Goal: Complete application form

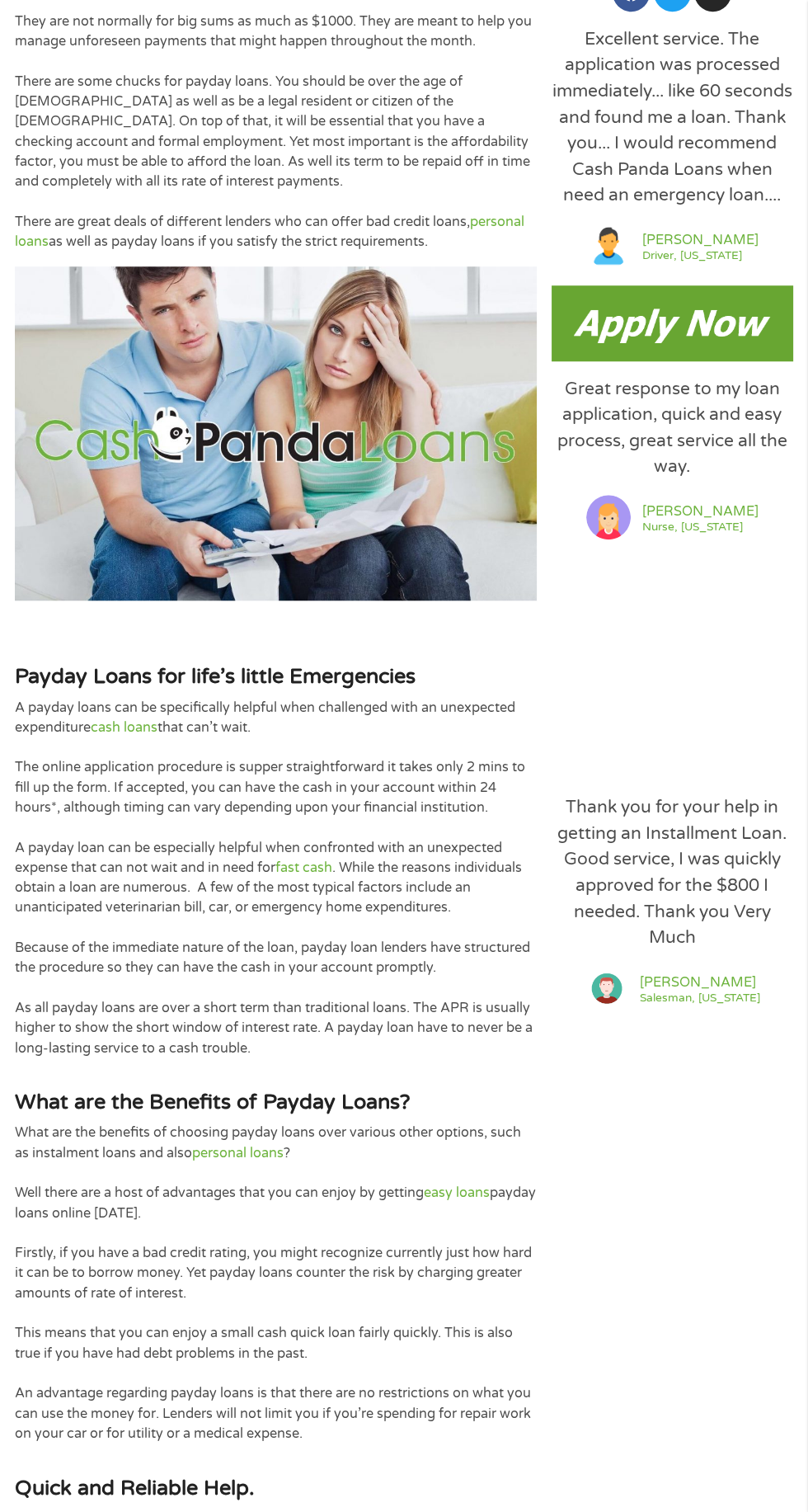
scroll to position [976, 0]
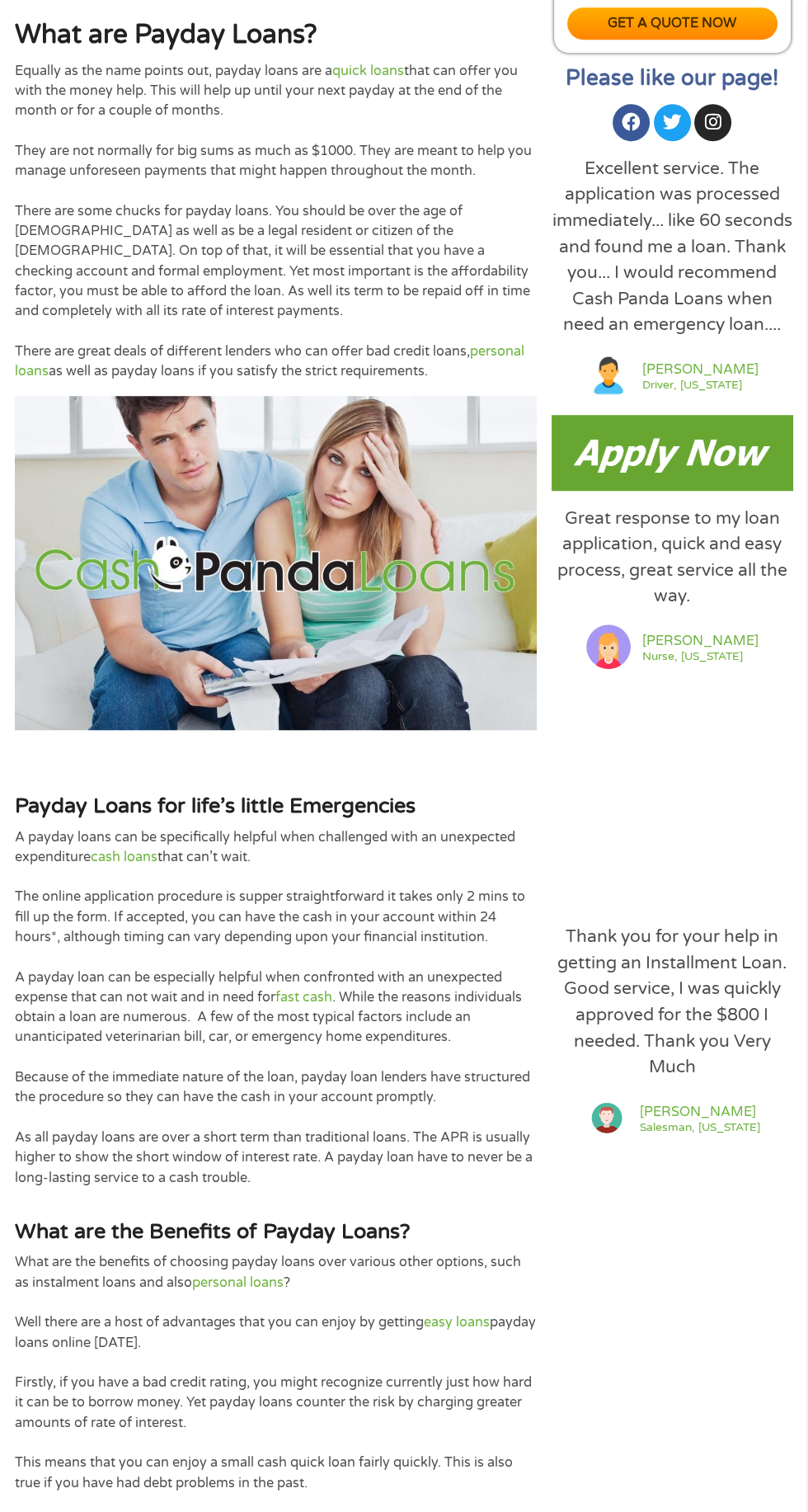
click at [739, 467] on img at bounding box center [672, 453] width 242 height 75
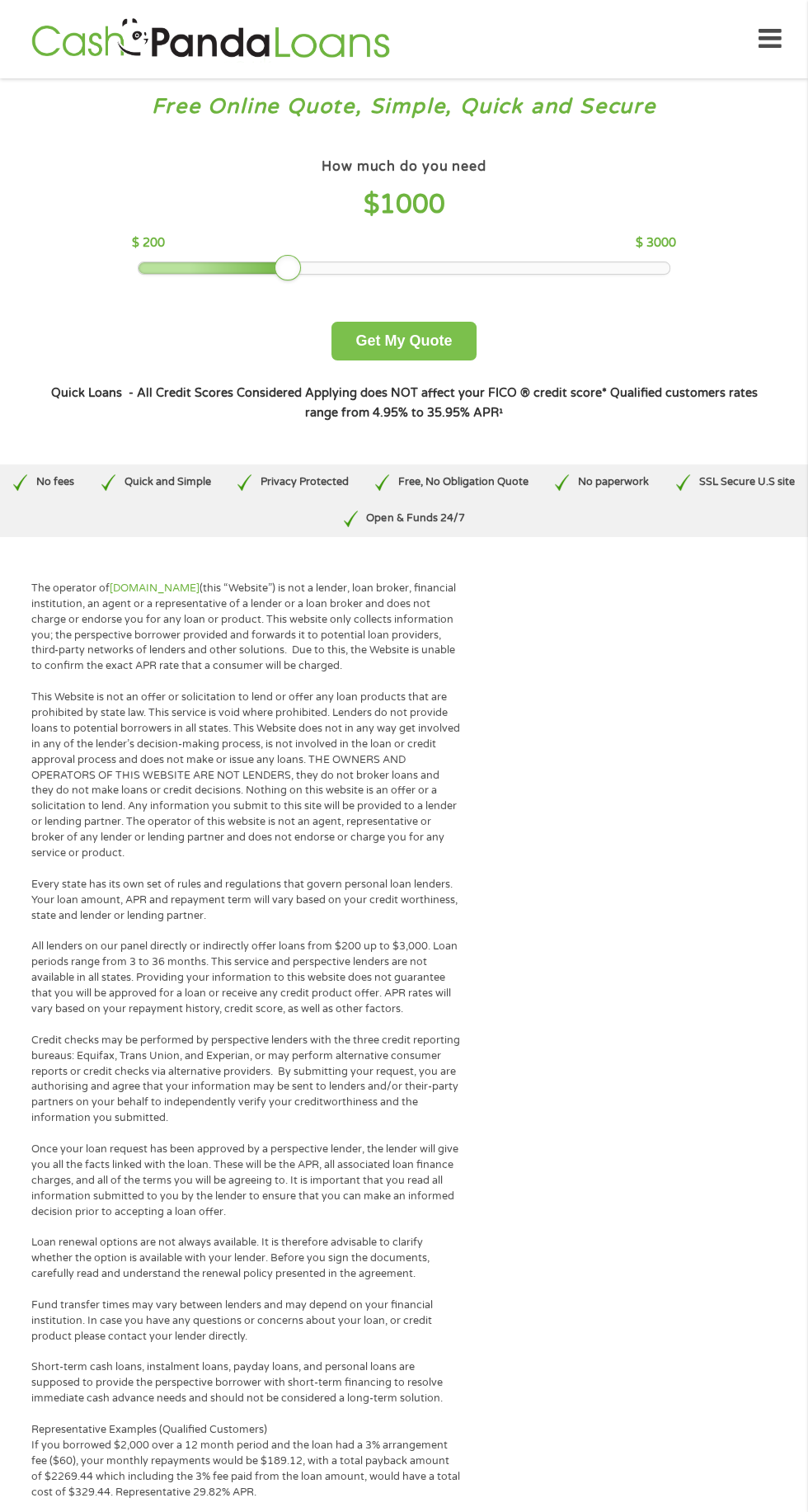
click at [469, 350] on button "Get My Quote" at bounding box center [404, 341] width 144 height 39
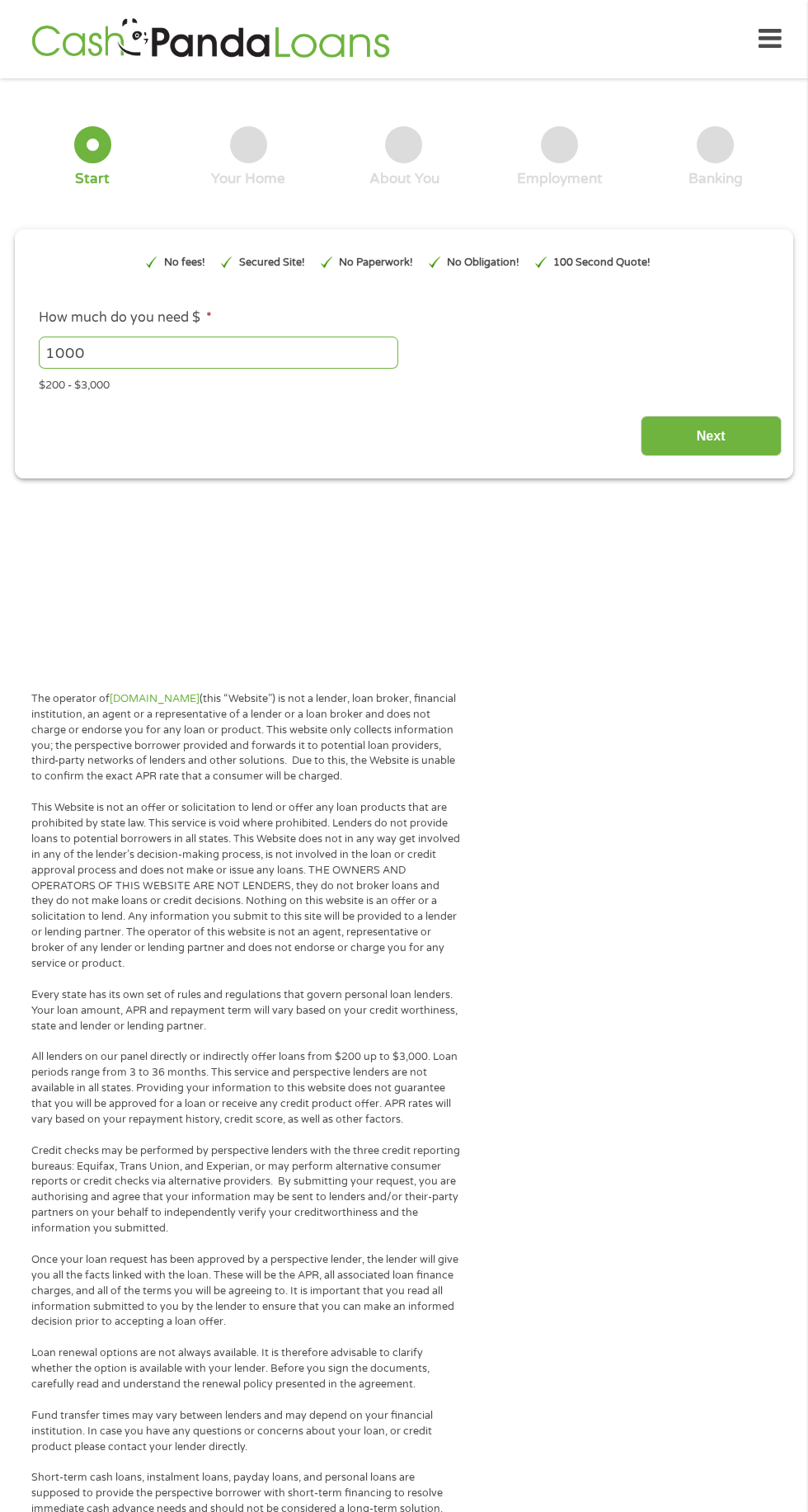
type input "EAIaIQobChMI2qXfupr3jwMVTnR_AB00ni42EAAYAiAAEgJT2vD_BwE"
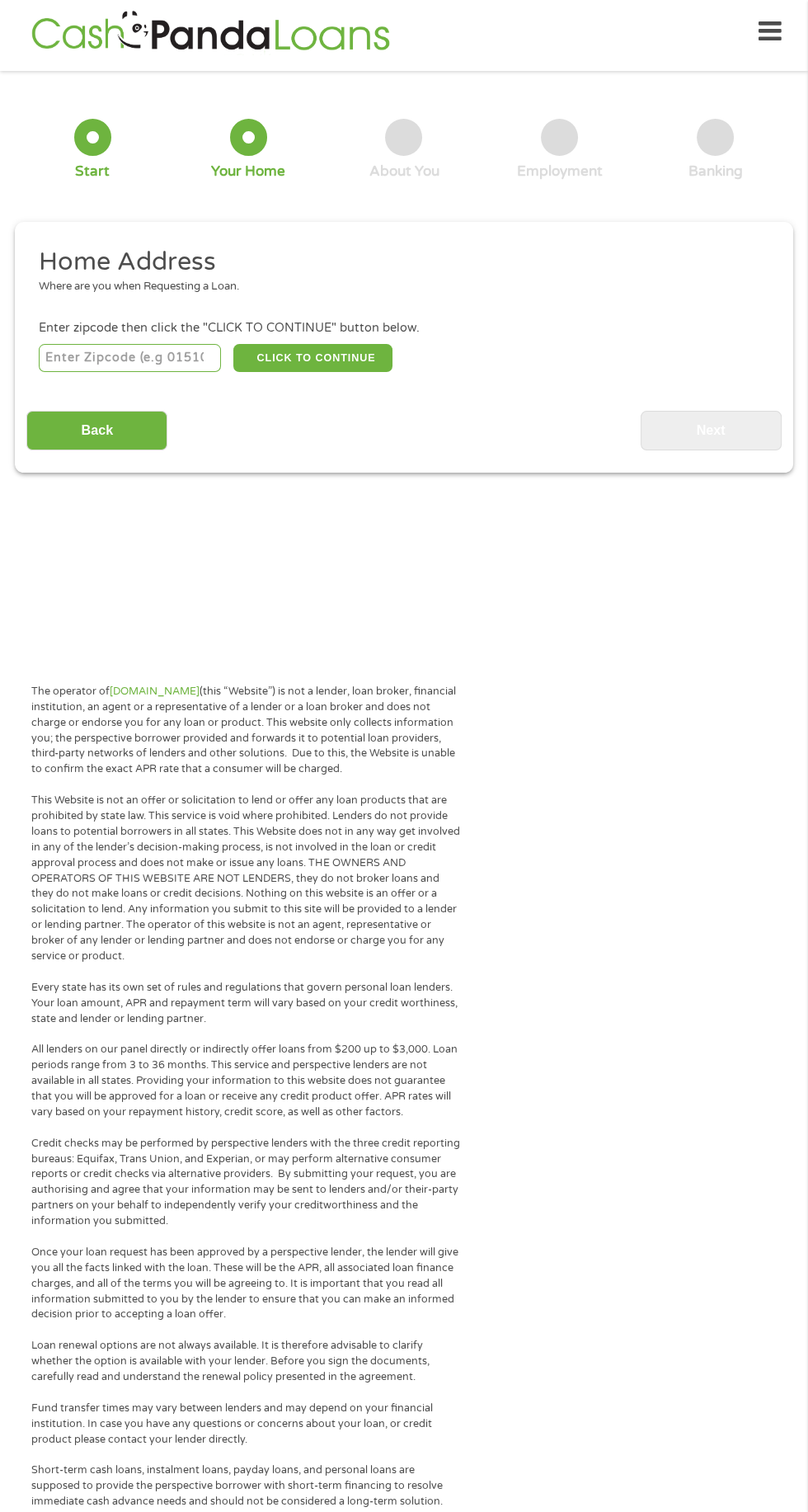
click at [148, 364] on input "number" at bounding box center [130, 357] width 183 height 28
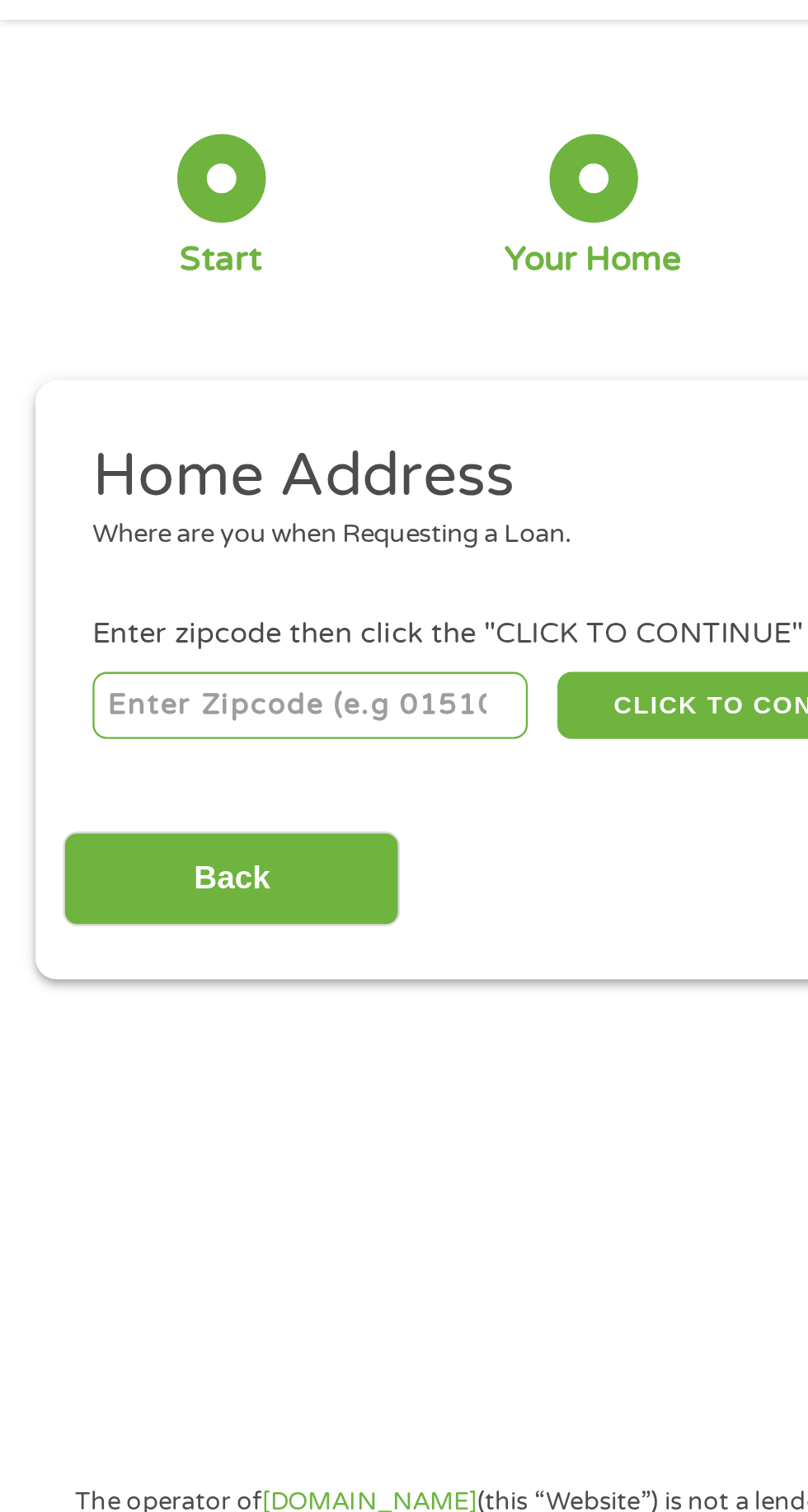
type input "38112"
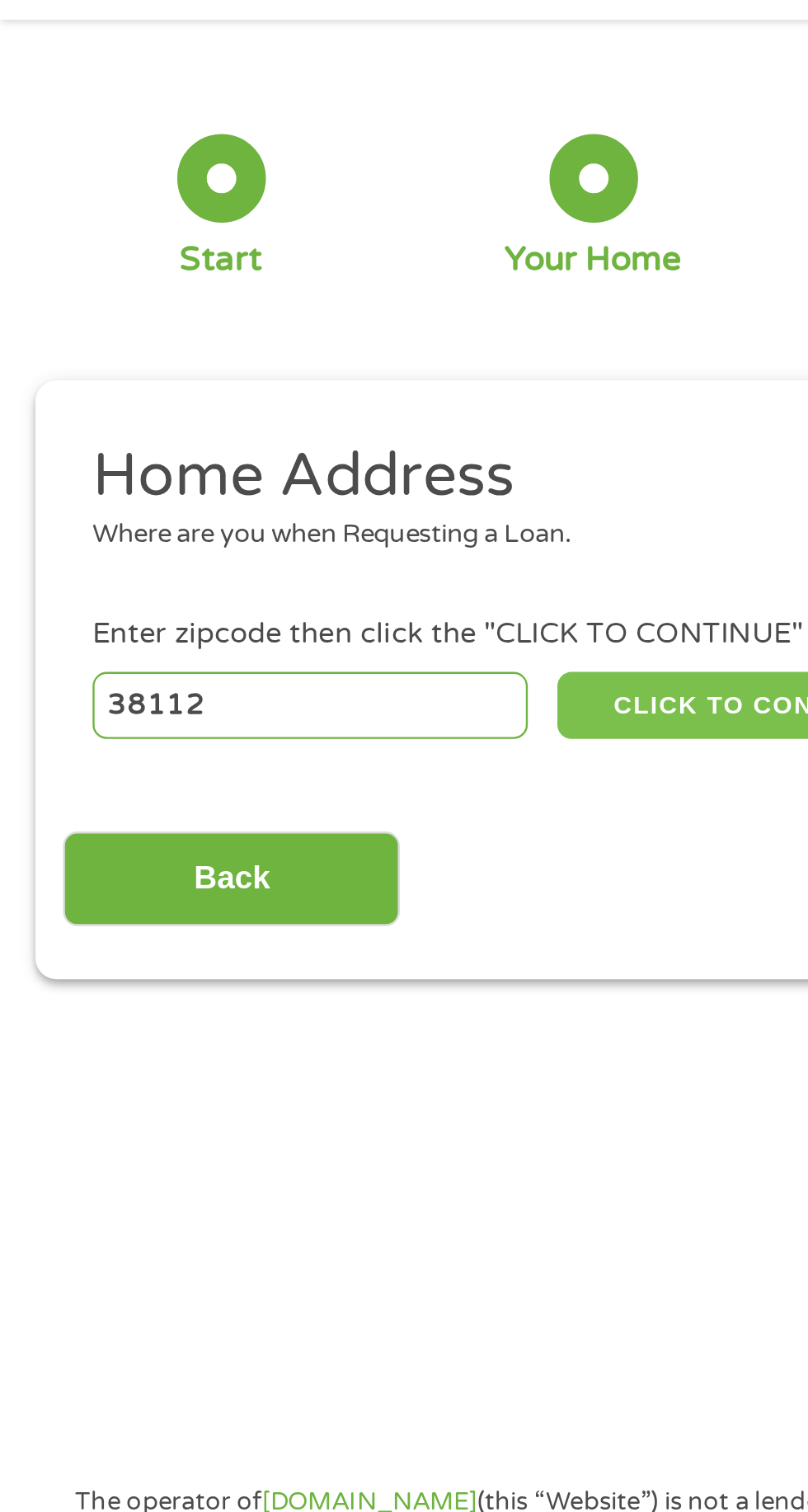
click at [307, 356] on button "CLICK TO CONTINUE" at bounding box center [312, 357] width 159 height 28
type input "38112"
type input "Memphis"
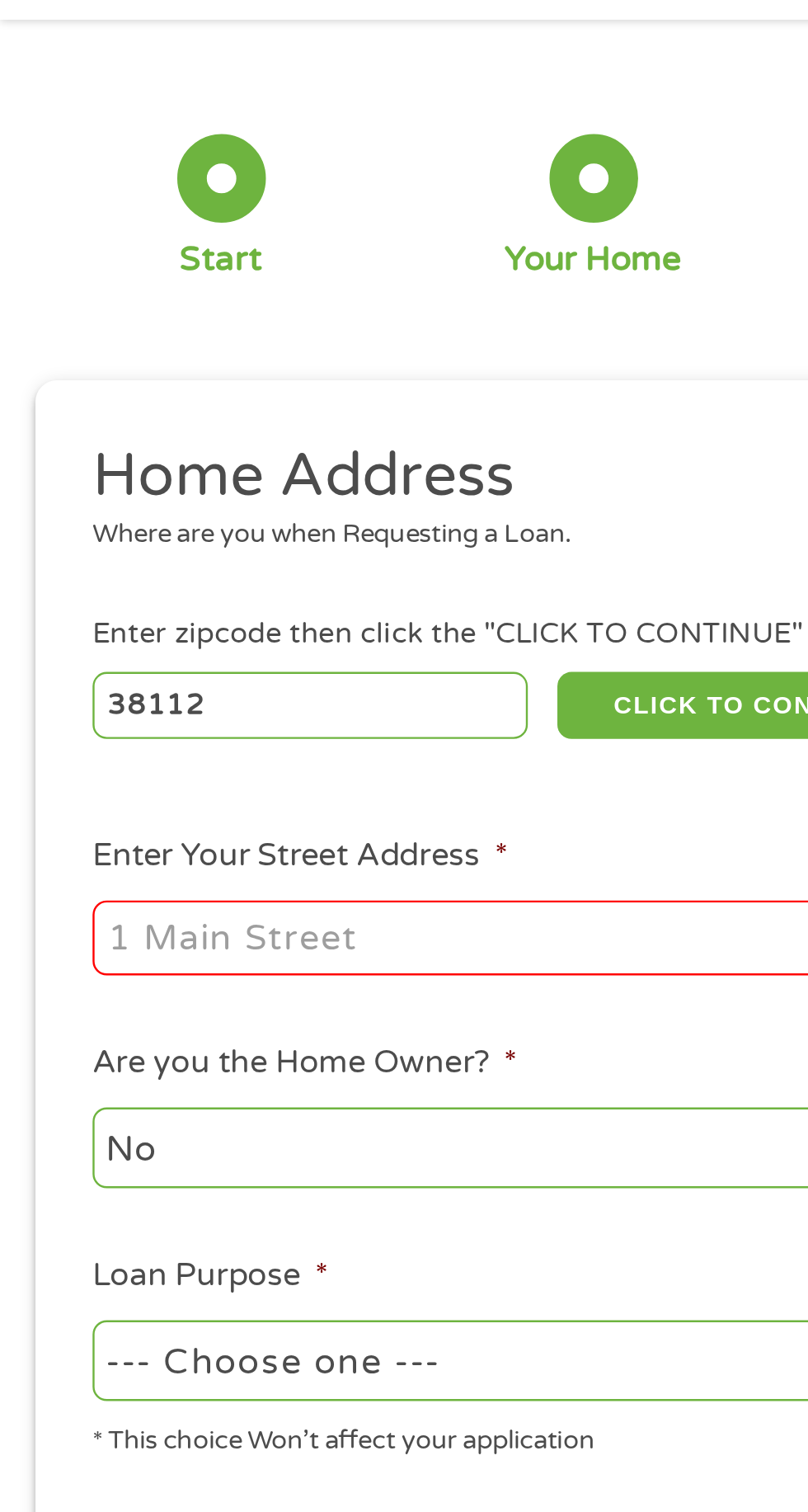
click at [256, 456] on input "Enter Your Street Address *" at bounding box center [215, 455] width 353 height 32
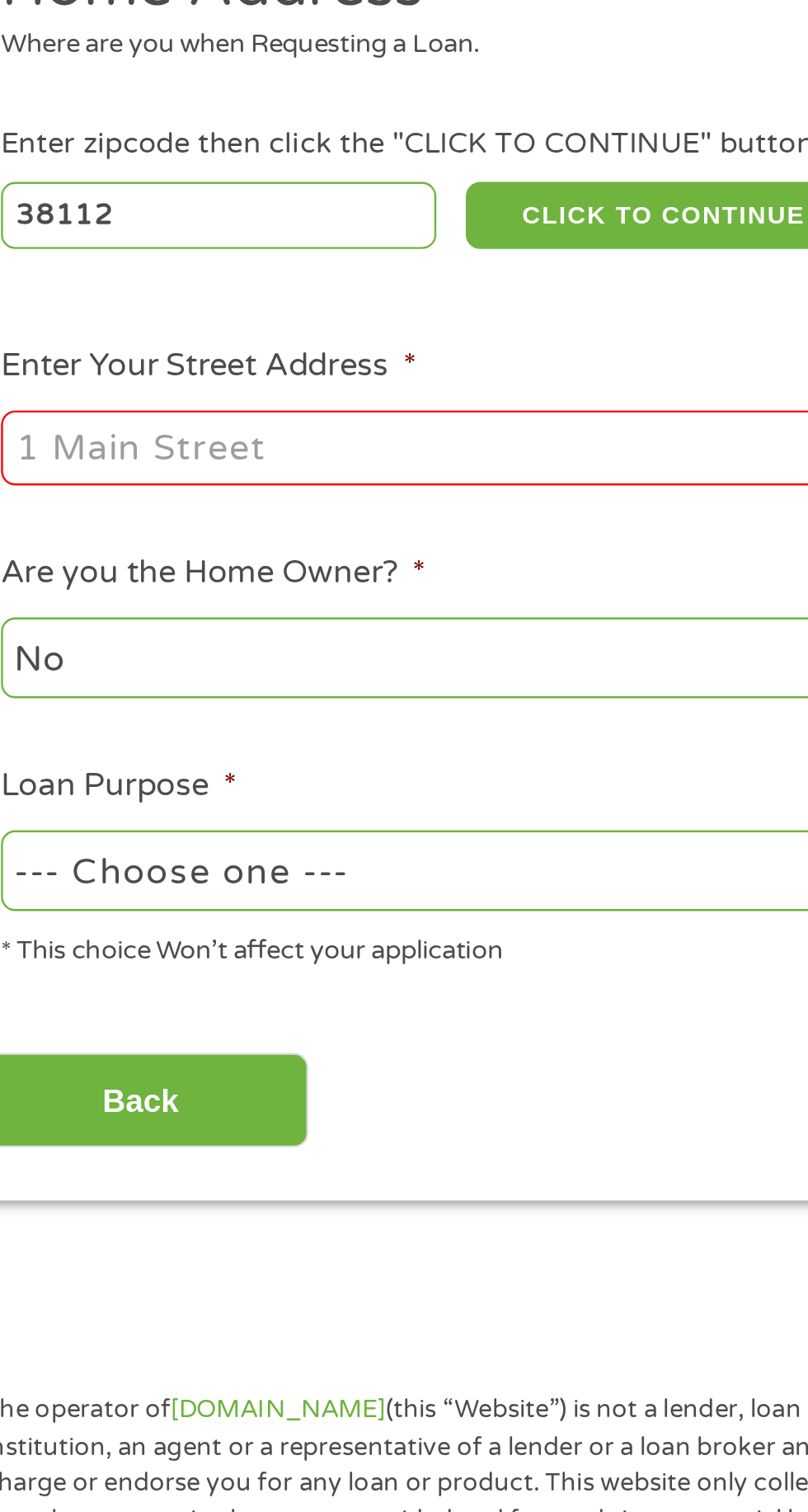
type input "808 Atlantic St"
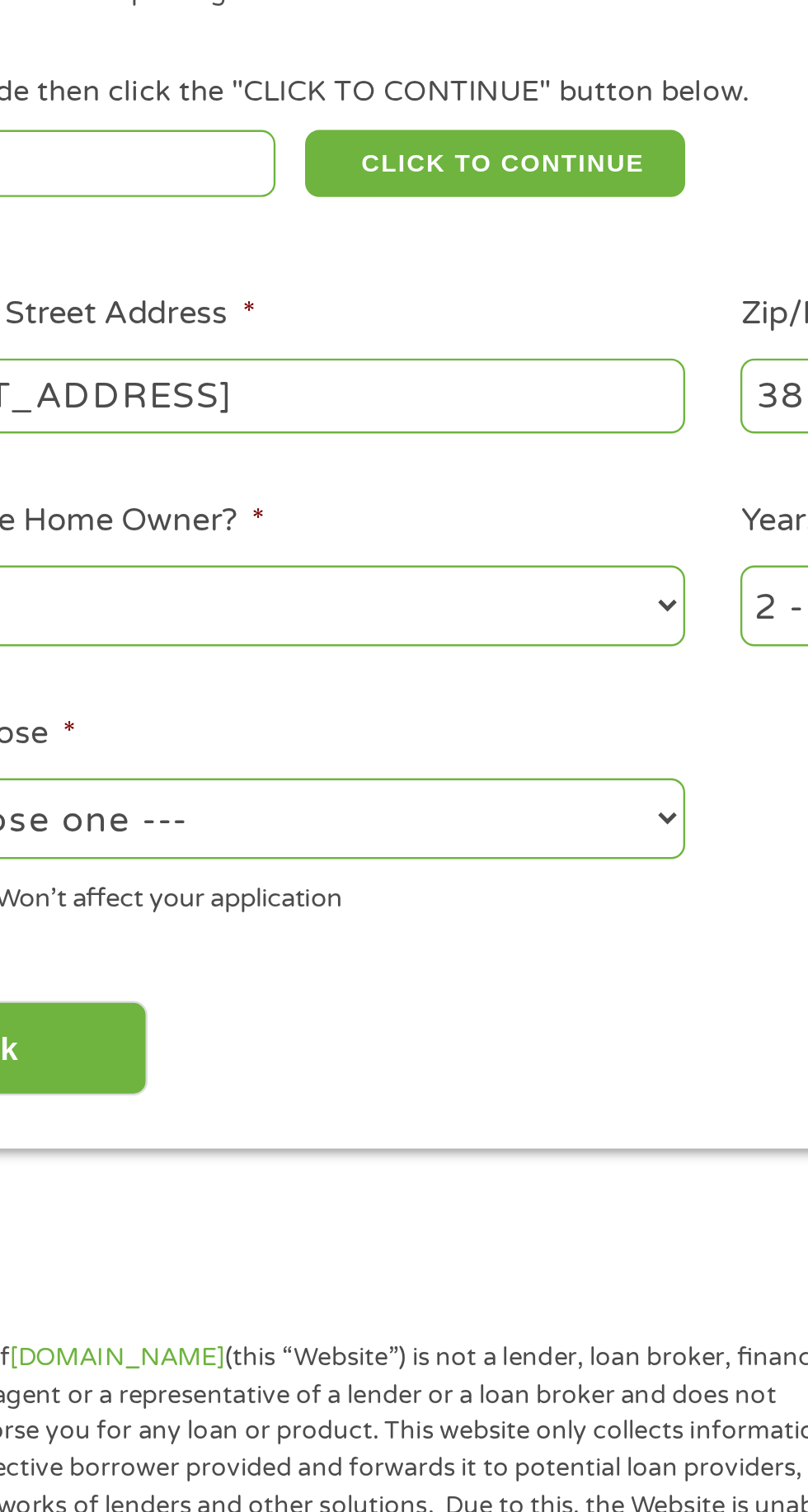
click at [396, 643] on li "Loan Purpose * --- Choose one --- Pay Bills Debt Consolidation Home Improvement…" at bounding box center [215, 630] width 378 height 88
click at [388, 636] on select "--- Choose one --- Pay Bills Debt Consolidation Home Improvement Major Purchase…" at bounding box center [215, 632] width 353 height 34
select select "other"
click at [39, 616] on select "--- Choose one --- Pay Bills Debt Consolidation Home Improvement Major Purchase…" at bounding box center [215, 632] width 353 height 34
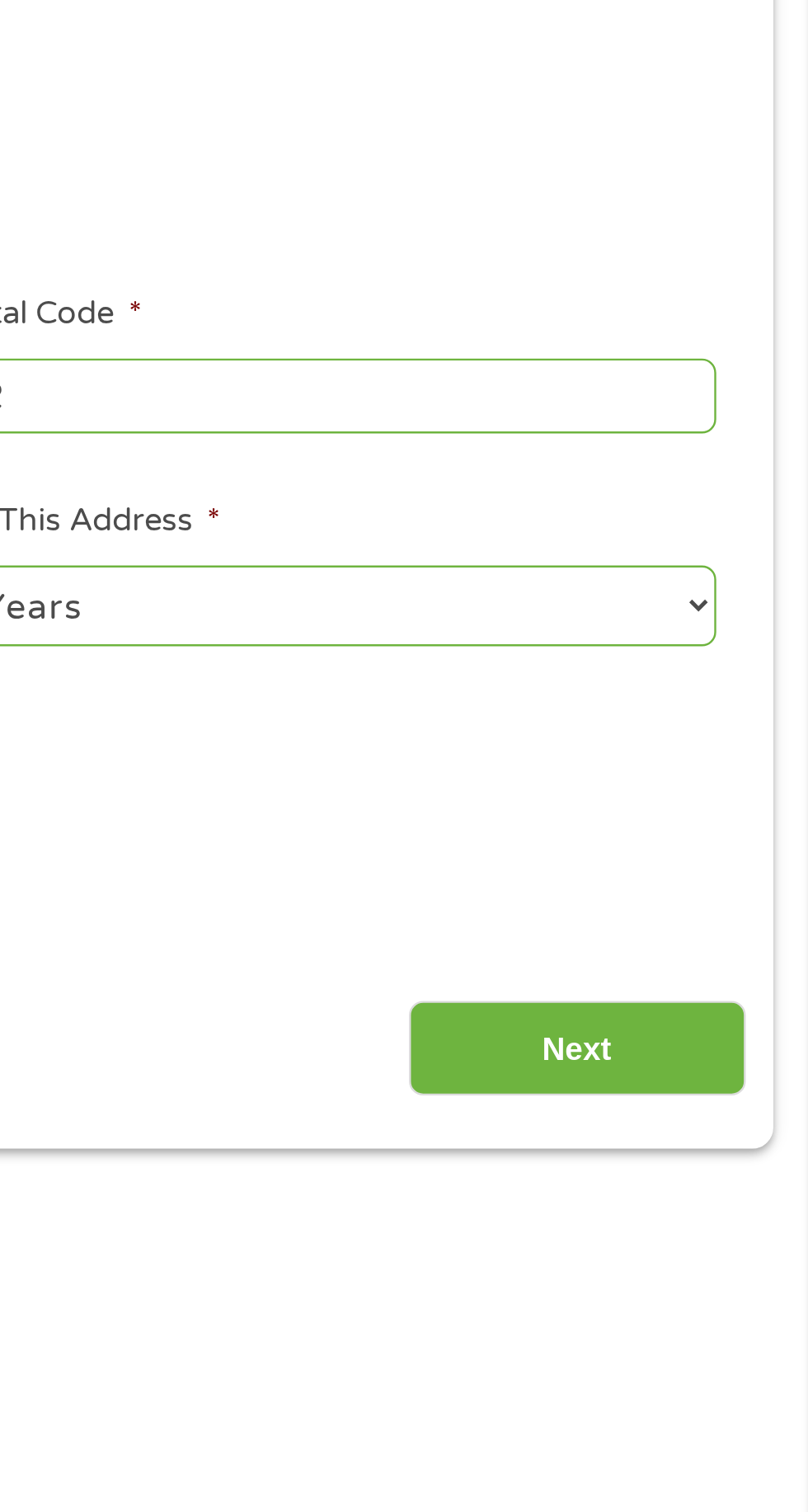
click at [768, 549] on select "1 Year or less 1 - 2 Years 2 - 4 Years Over 4 Years" at bounding box center [592, 542] width 353 height 34
select select "60months"
click at [416, 527] on select "1 Year or less 1 - 2 Years 2 - 4 Years Over 4 Years" at bounding box center [592, 542] width 353 height 34
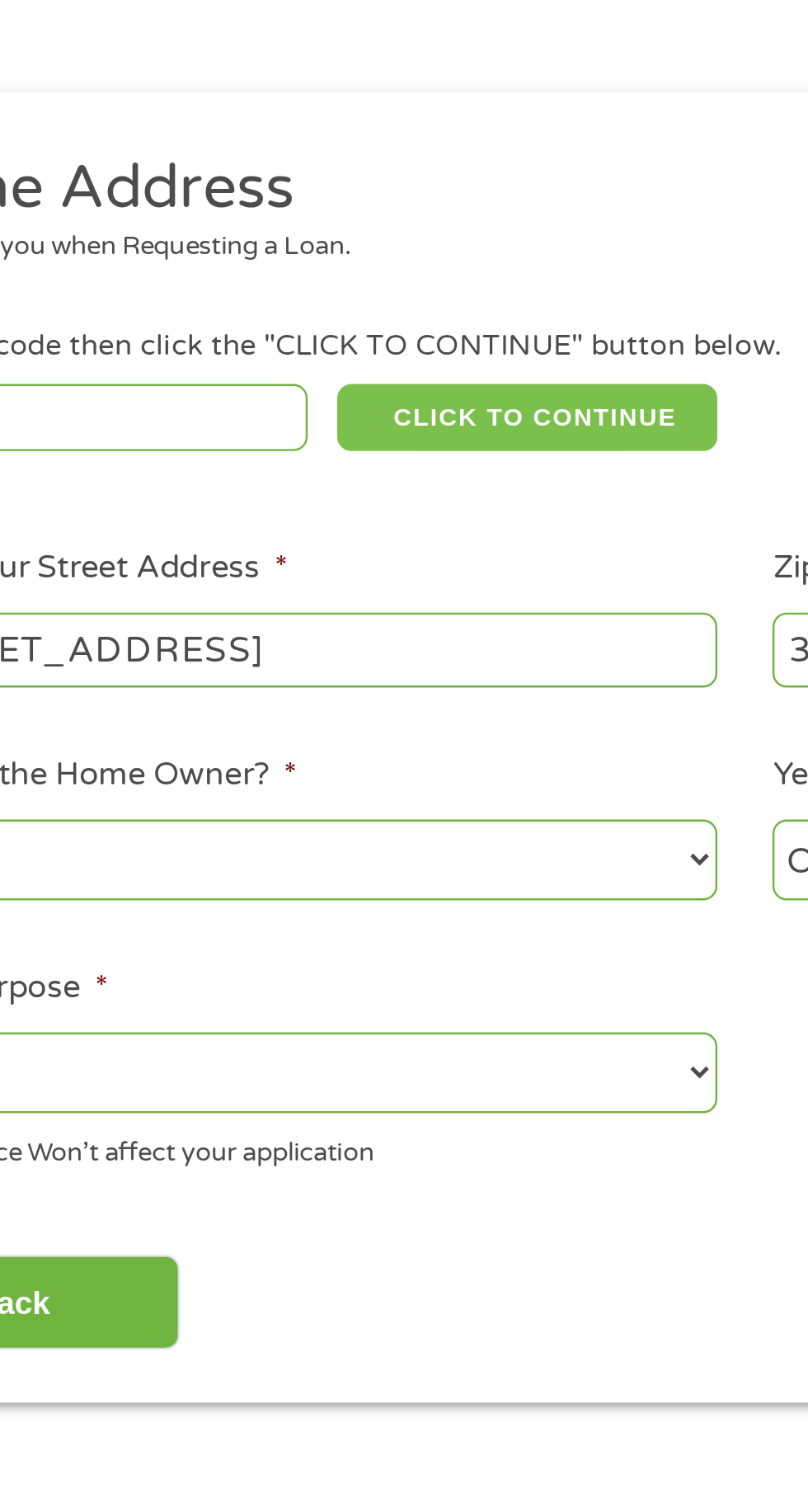
click at [368, 352] on button "CLICK TO CONTINUE" at bounding box center [312, 357] width 159 height 28
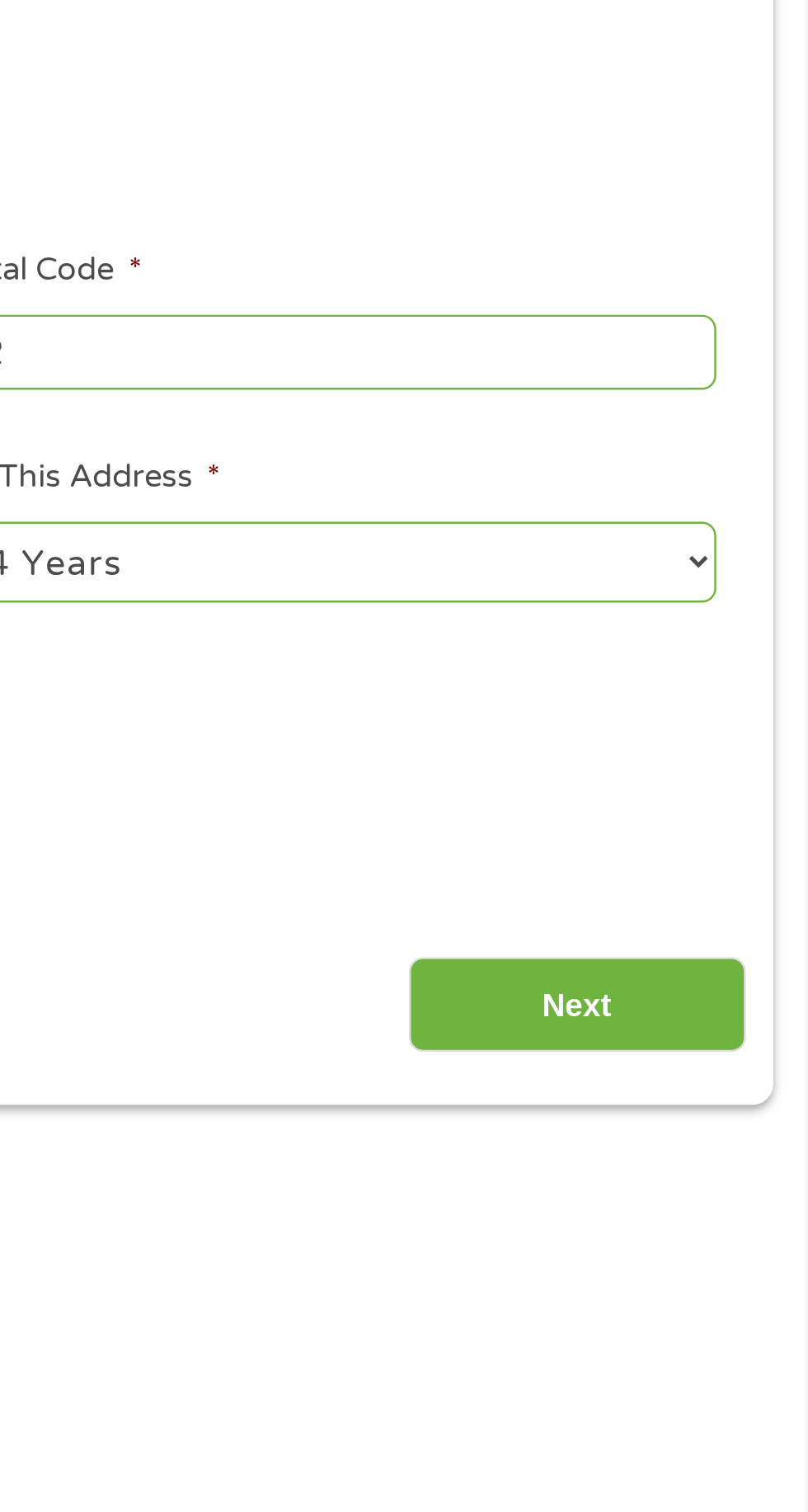
click at [739, 731] on input "Next" at bounding box center [711, 729] width 141 height 40
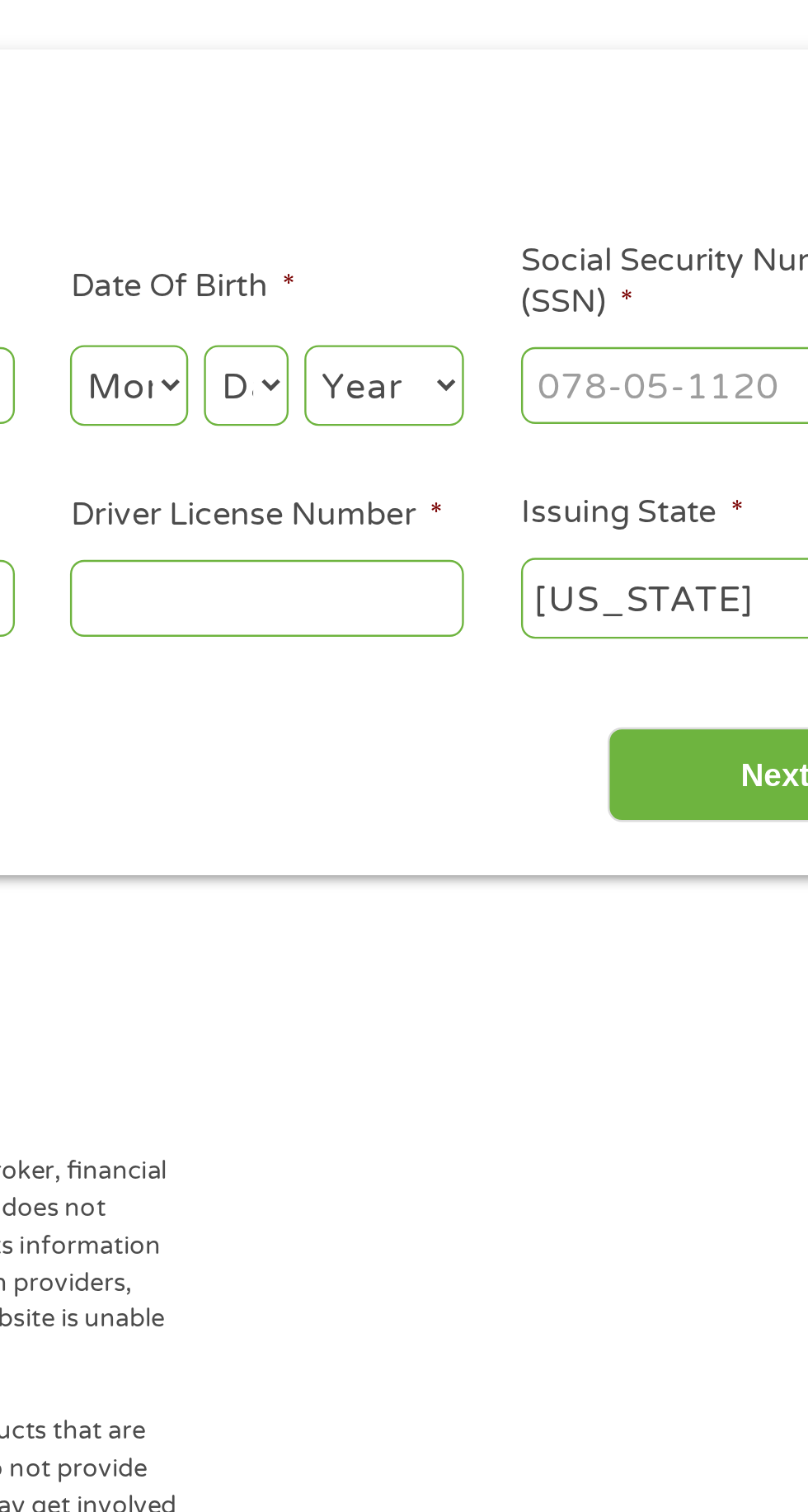
click at [554, 460] on input "Driver License Number *" at bounding box center [498, 451] width 165 height 32
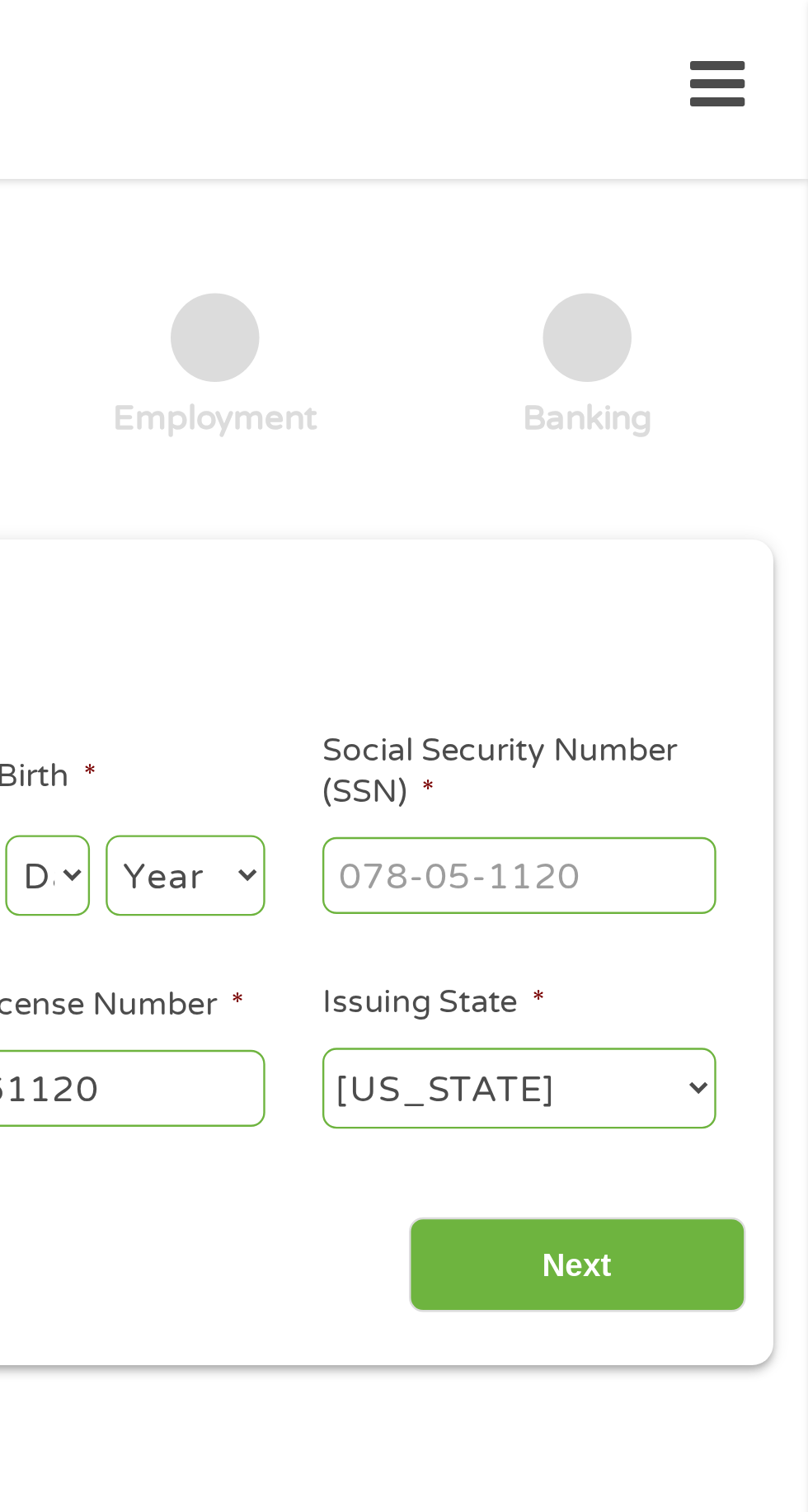
scroll to position [0, 0]
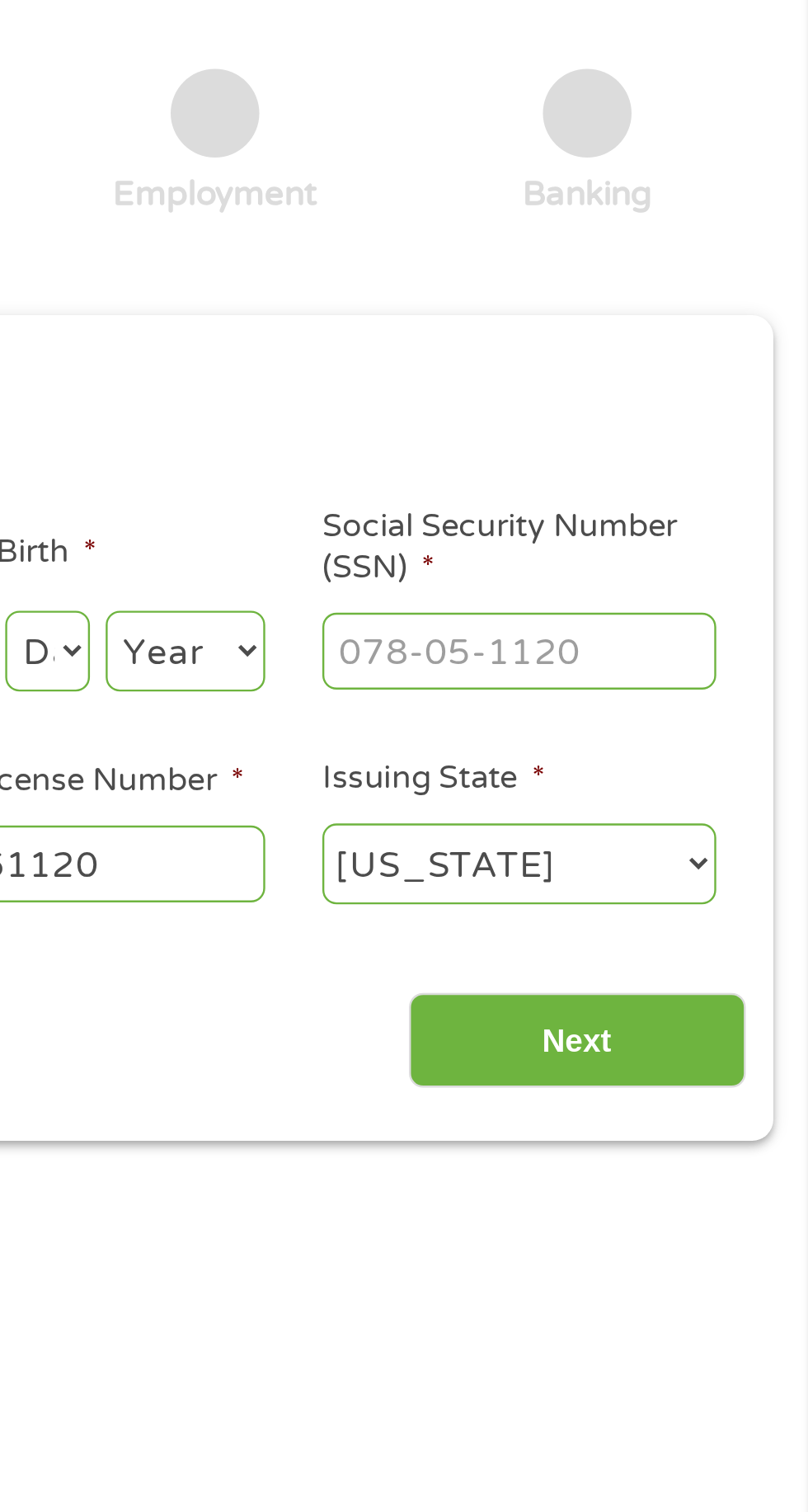
type input "078061120"
click at [756, 369] on input "Social Security Number (SSN) *" at bounding box center [687, 369] width 165 height 32
type input "421-84-2162"
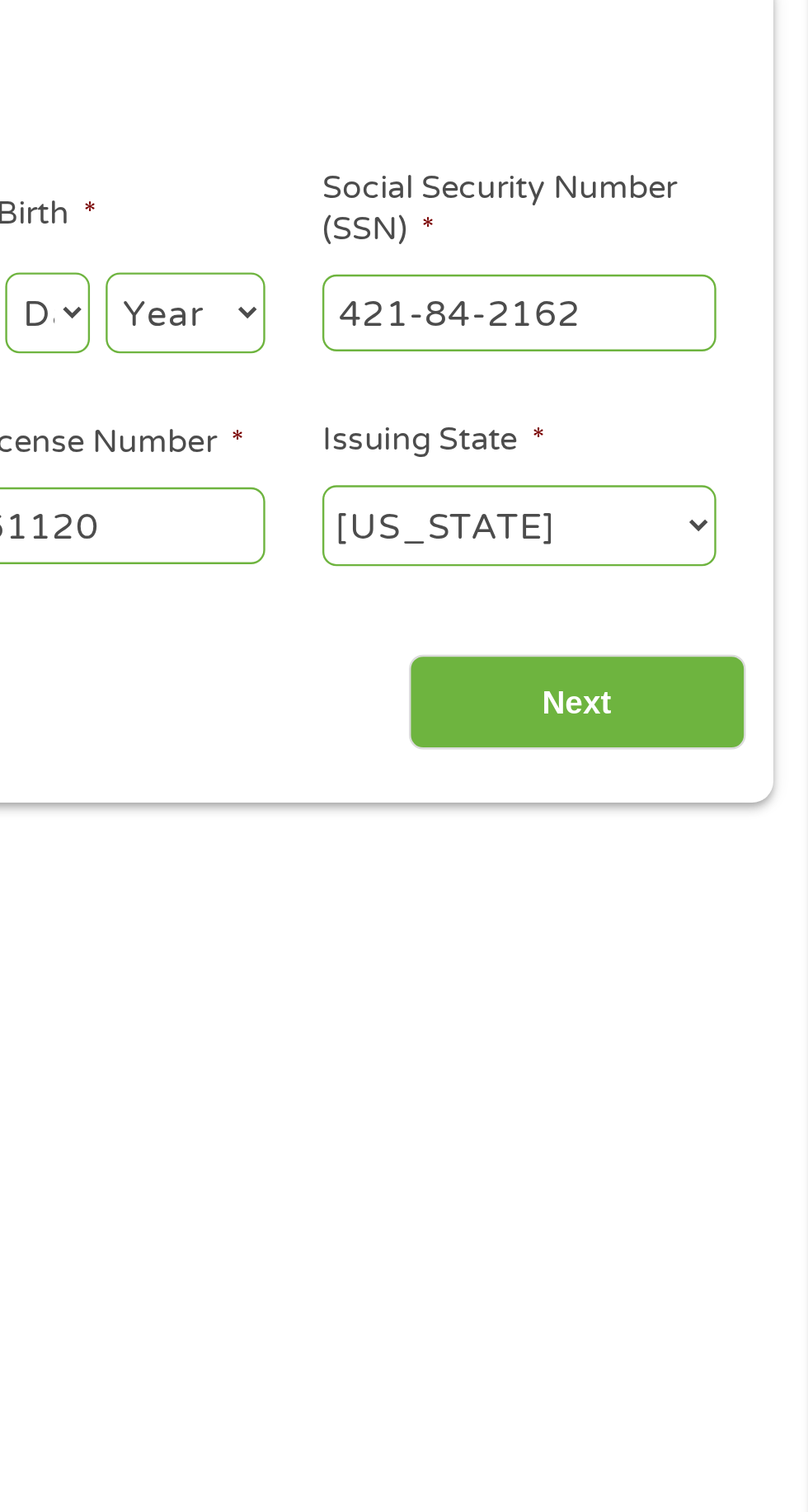
click at [727, 541] on input "Next" at bounding box center [711, 534] width 141 height 40
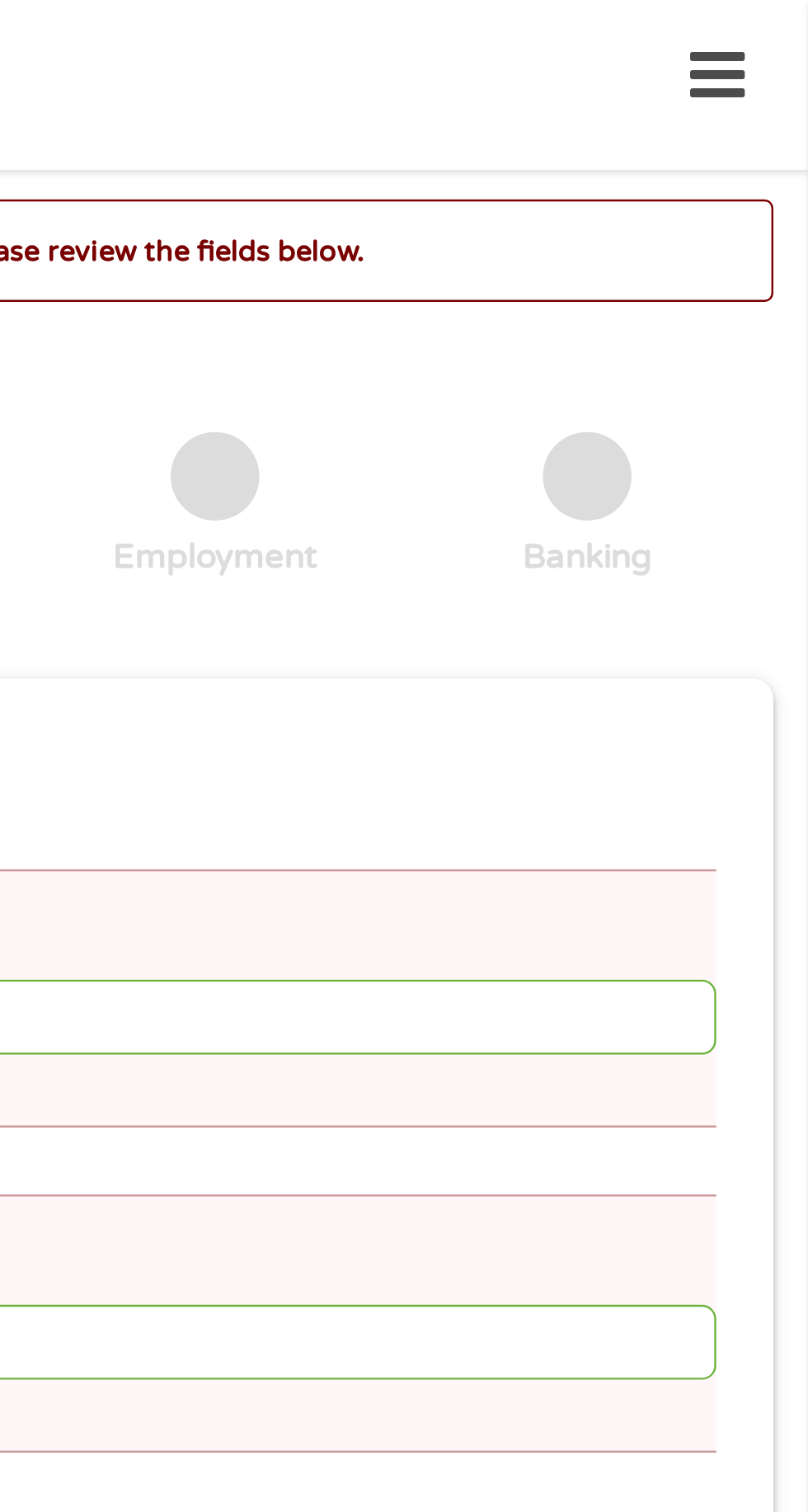
scroll to position [8, 0]
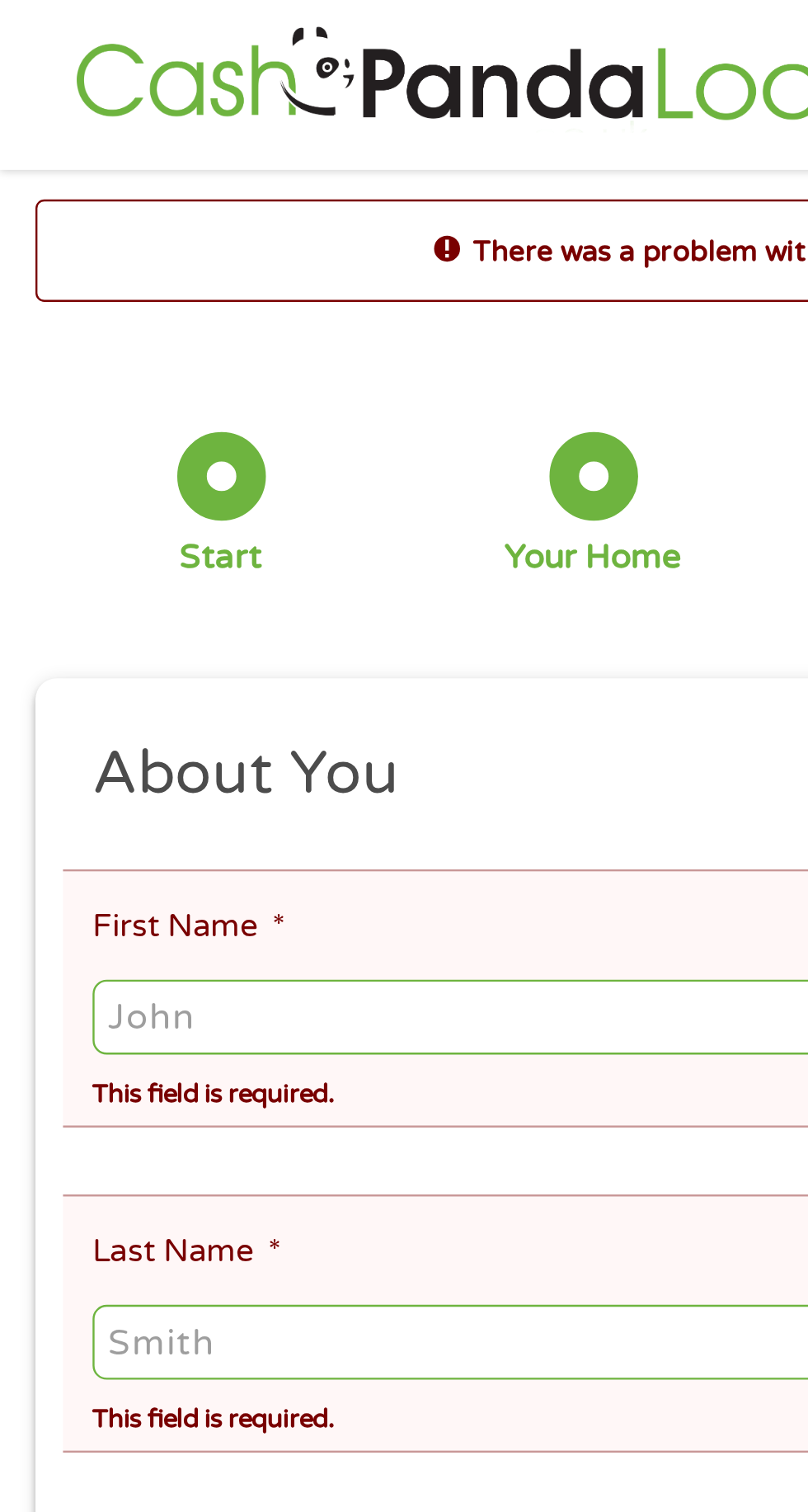
click at [233, 423] on input "First Name *" at bounding box center [404, 426] width 731 height 32
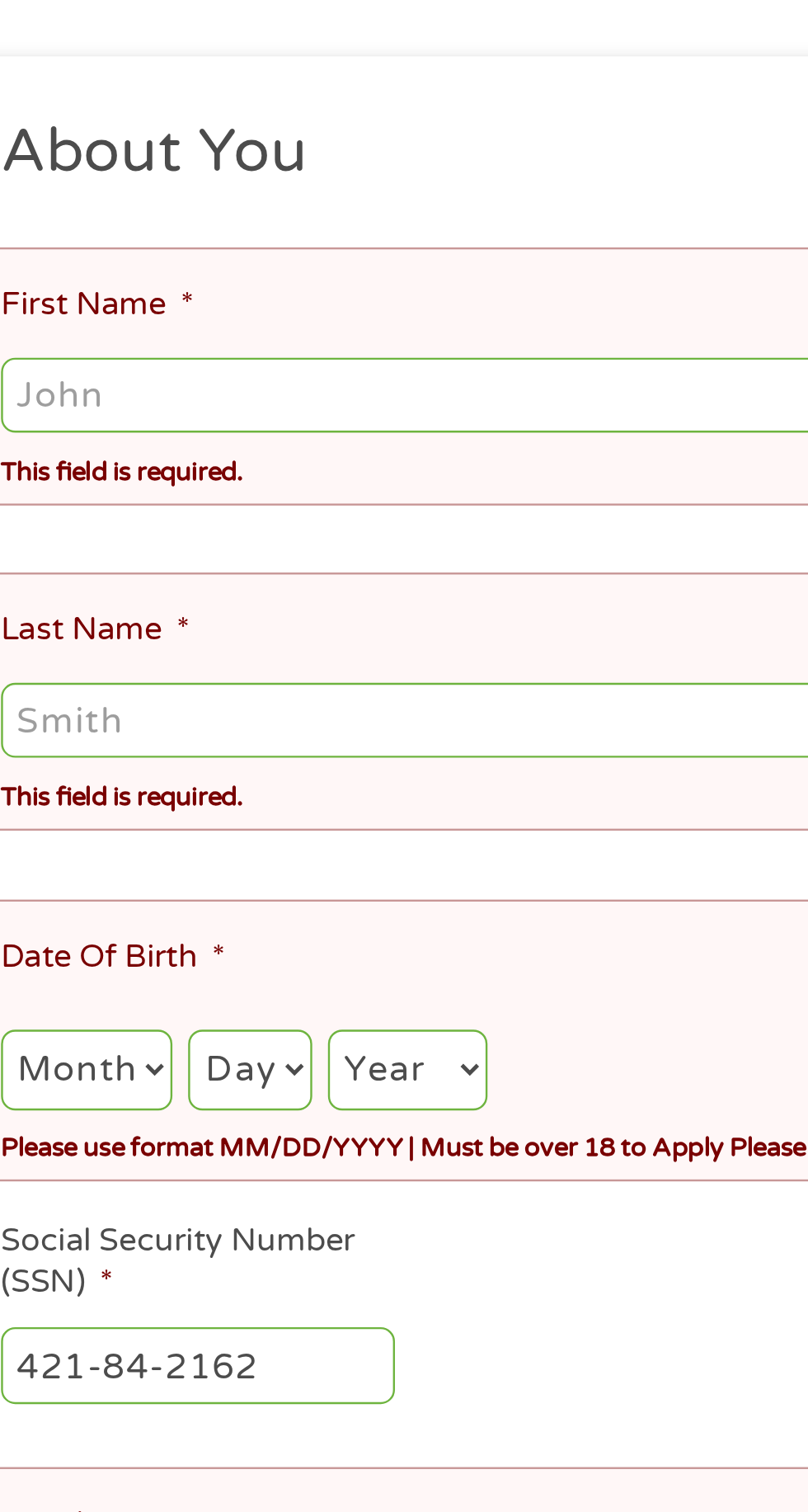
type input "SHELIAH"
type input "Landrum"
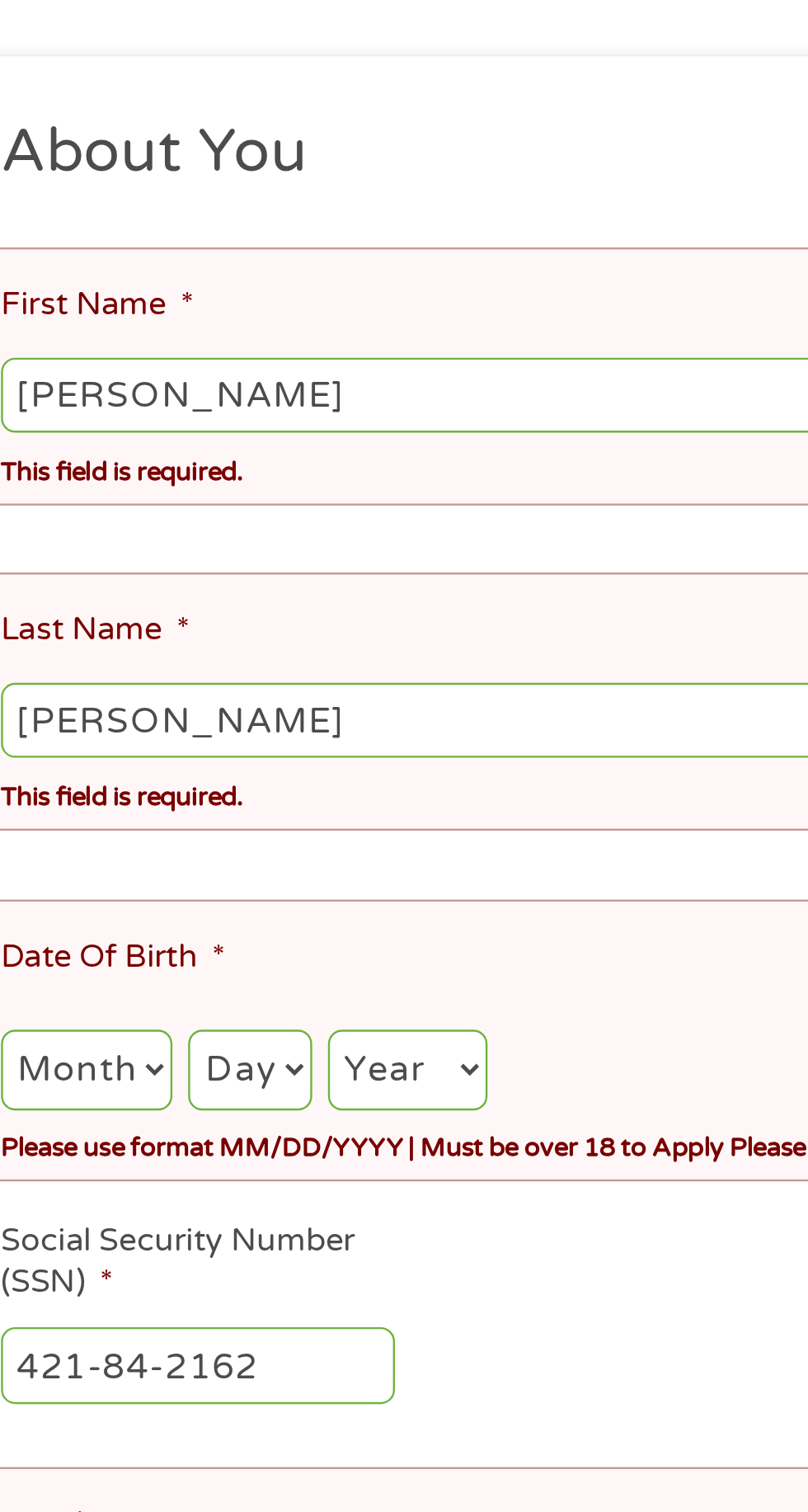
type input "(901) 467-5574"
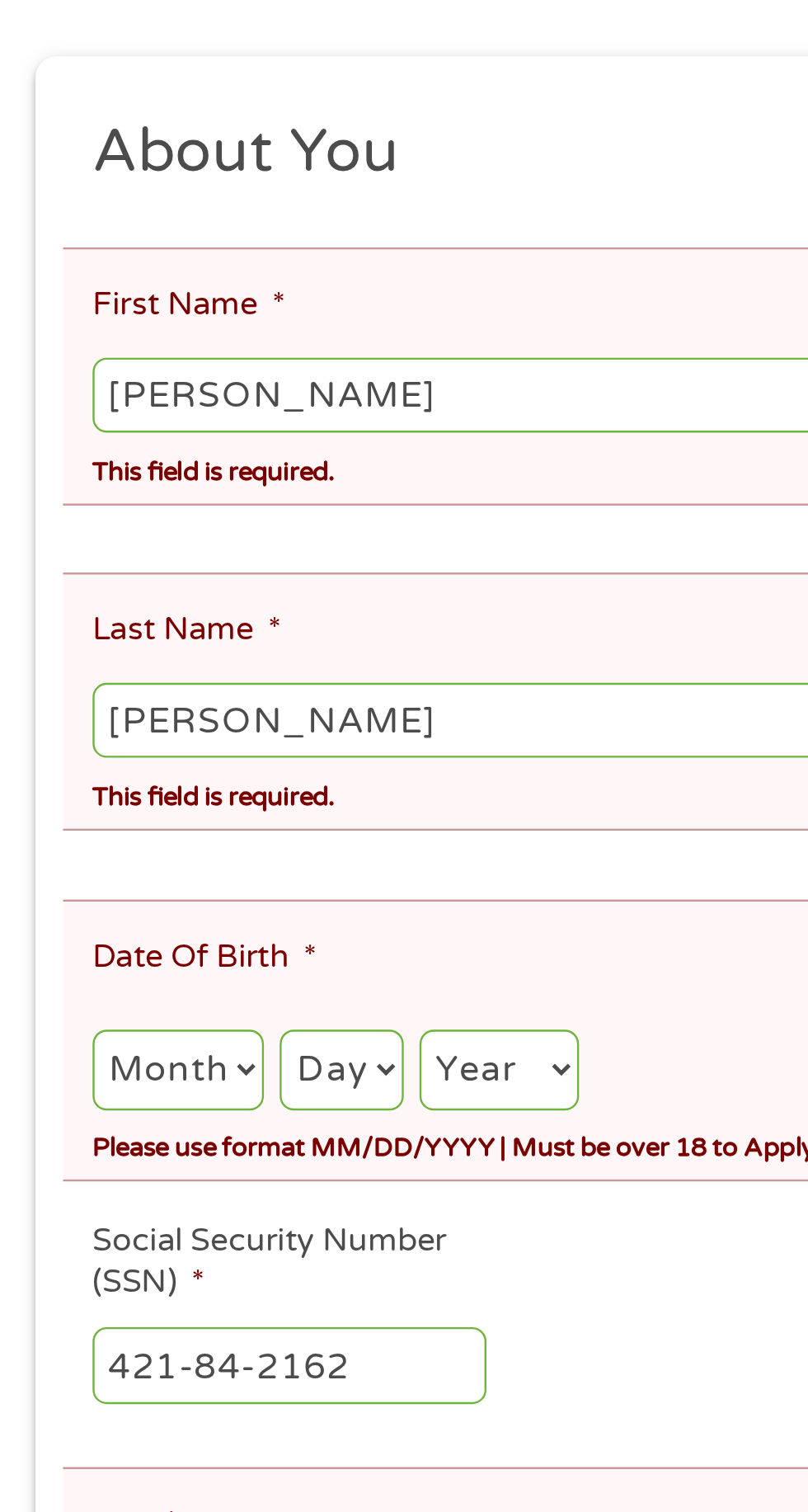
click at [99, 691] on select "Month 1 2 3 4 5 6 7 8 9 10 11 12" at bounding box center [74, 708] width 72 height 34
select select "11"
click at [39, 691] on select "Month 1 2 3 4 5 6 7 8 9 10 11 12" at bounding box center [74, 708] width 72 height 34
click at [159, 691] on select "Day 1 2 3 4 5 6 7 8 9 10 11 12 13 14 15 16 17 18 19 20 21 22 23 24 25 26 27 28 …" at bounding box center [143, 708] width 51 height 34
select select "3"
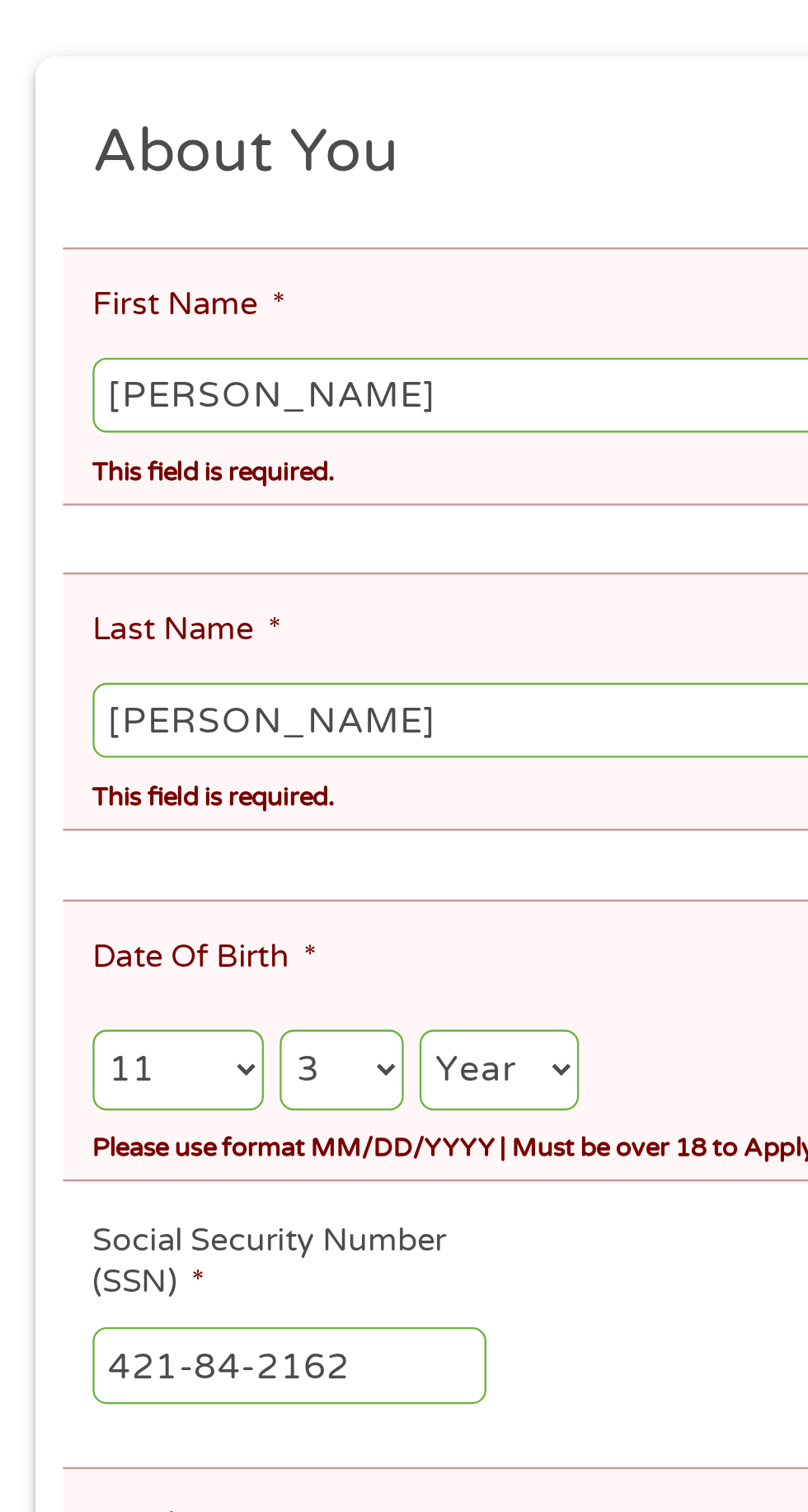
click at [117, 691] on select "Day 1 2 3 4 5 6 7 8 9 10 11 12 13 14 15 16 17 18 19 20 21 22 23 24 25 26 27 28 …" at bounding box center [143, 708] width 51 height 34
click at [227, 692] on select "Year 2007 2006 2005 2004 2003 2002 2001 2000 1999 1998 1997 1996 1995 1994 1993…" at bounding box center [208, 708] width 66 height 34
select select "1967"
click at [175, 691] on select "Year 2007 2006 2005 2004 2003 2002 2001 2000 1999 1998 1997 1996 1995 1994 1993…" at bounding box center [208, 708] width 66 height 34
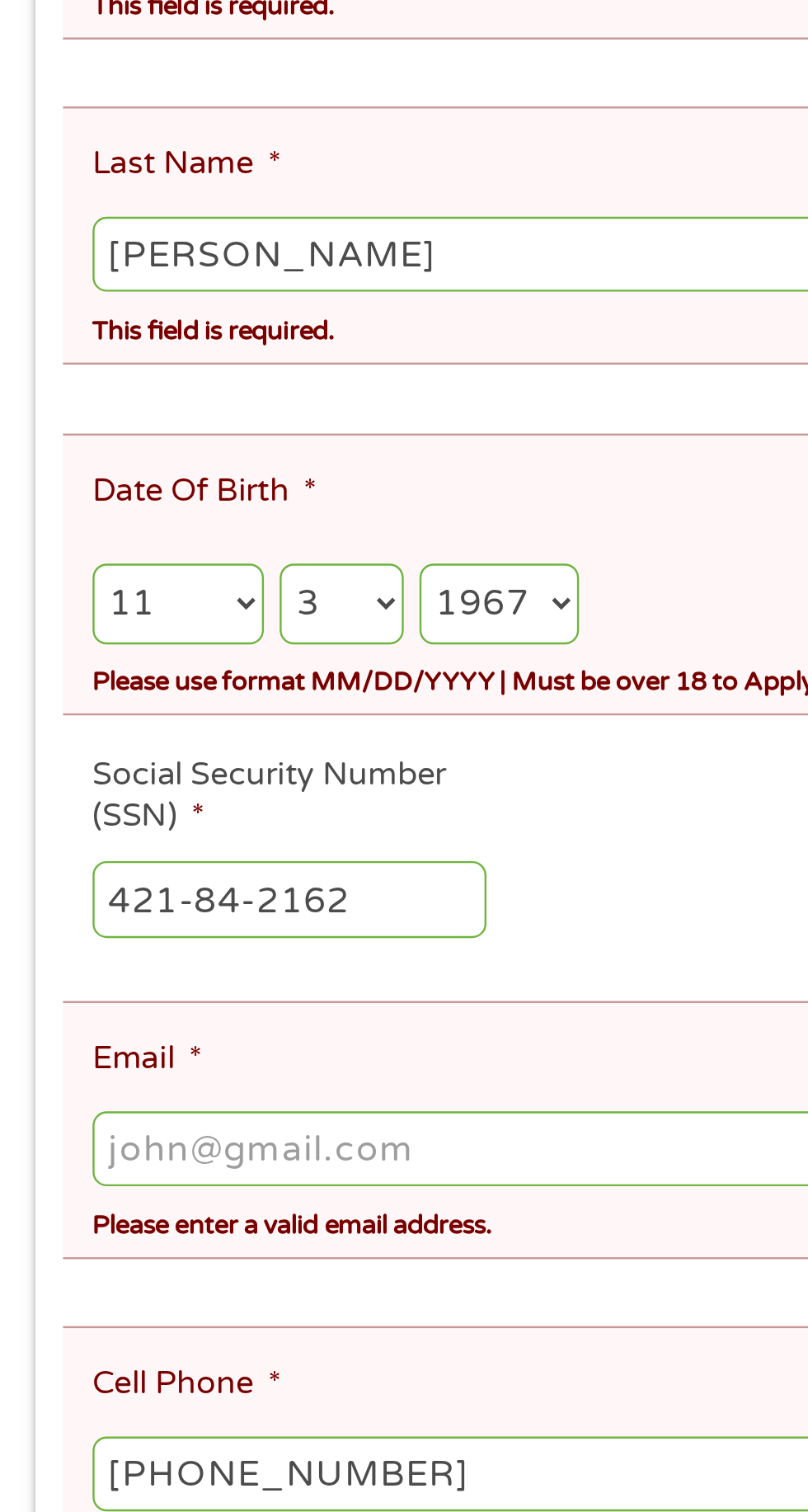
click at [267, 921] on input "Email *" at bounding box center [404, 936] width 731 height 32
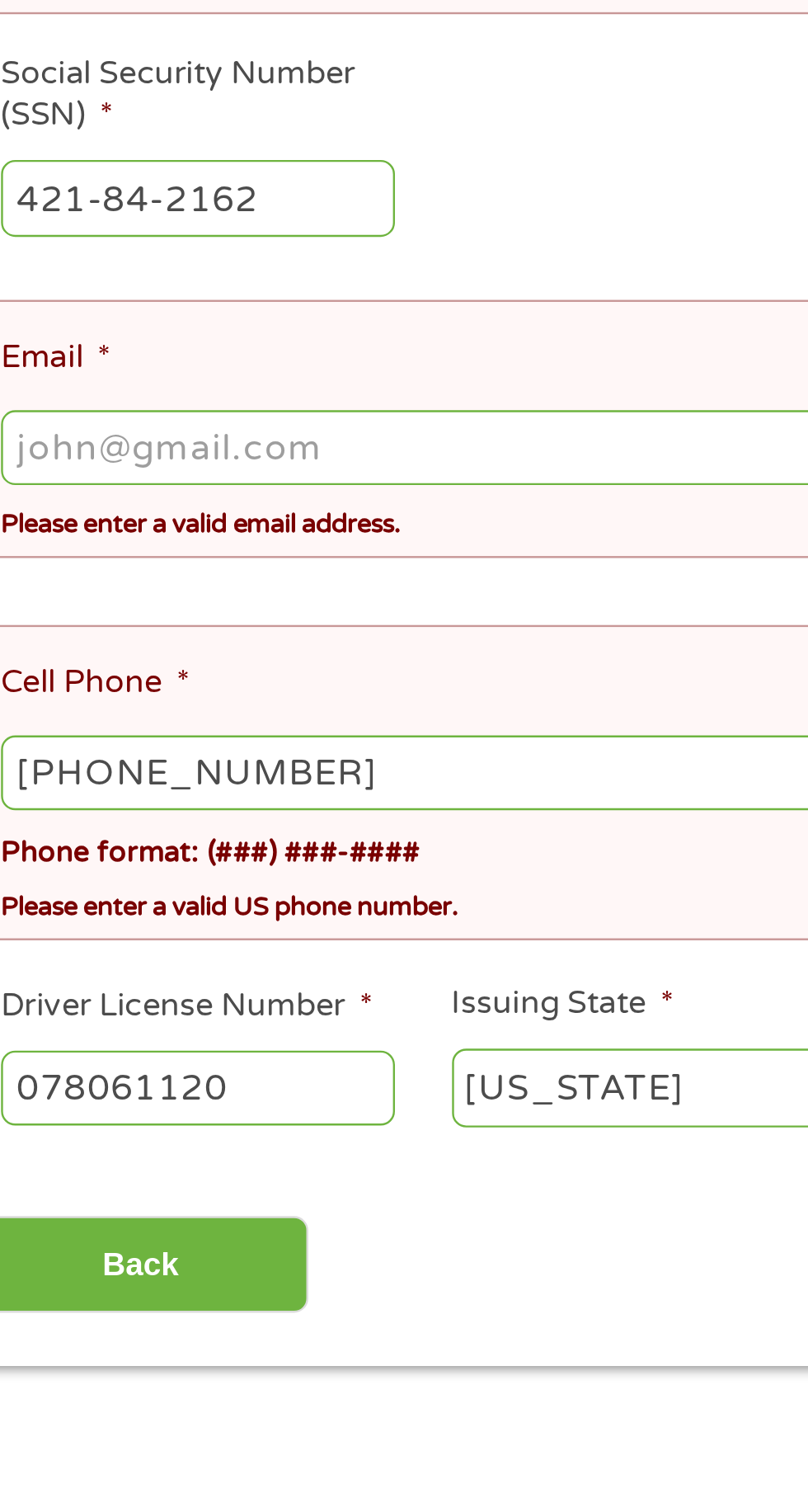
type input "memphis9011@gmail.com"
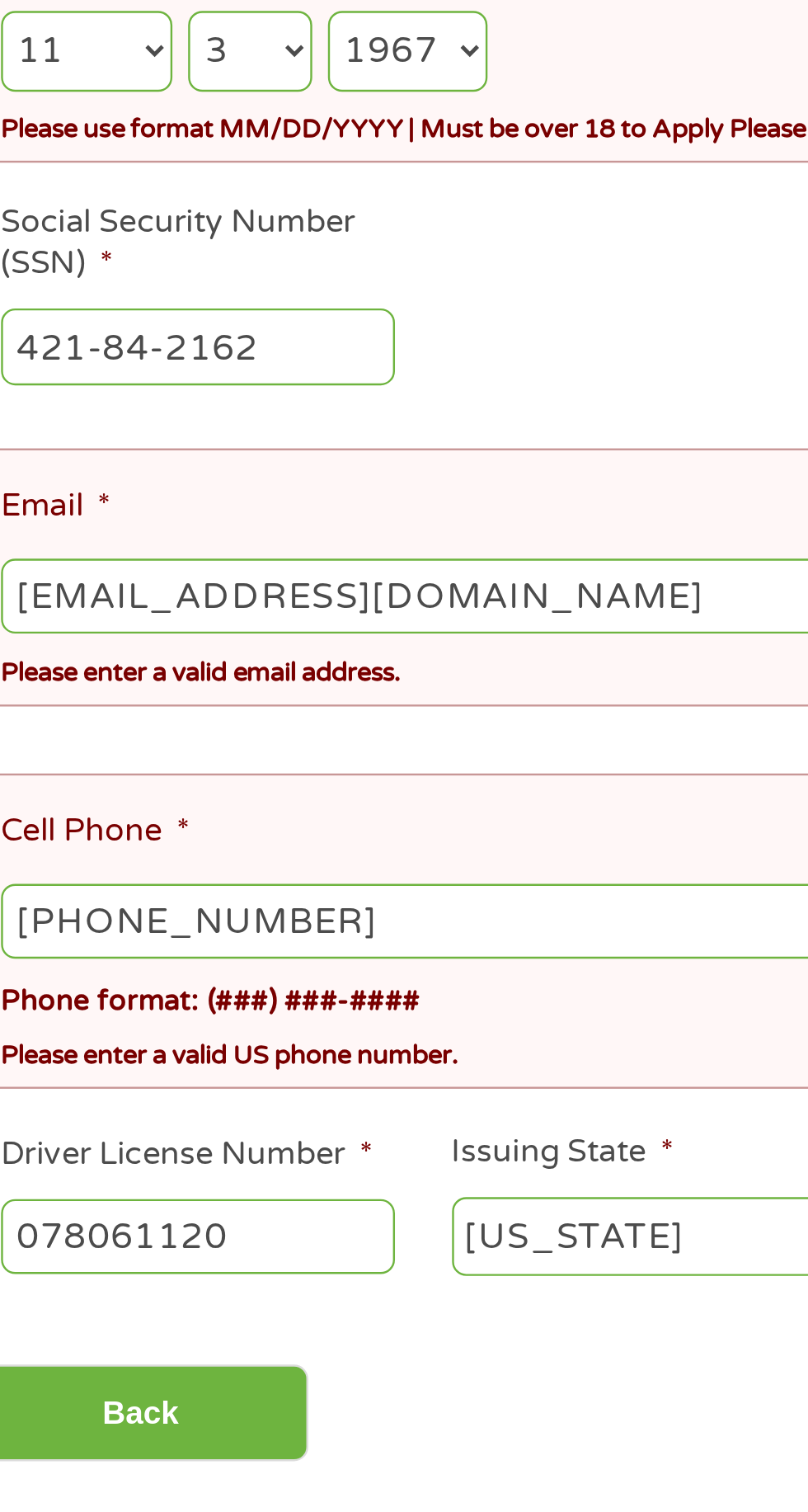
click at [272, 1056] on input "(502) 338-5385" at bounding box center [404, 1072] width 731 height 32
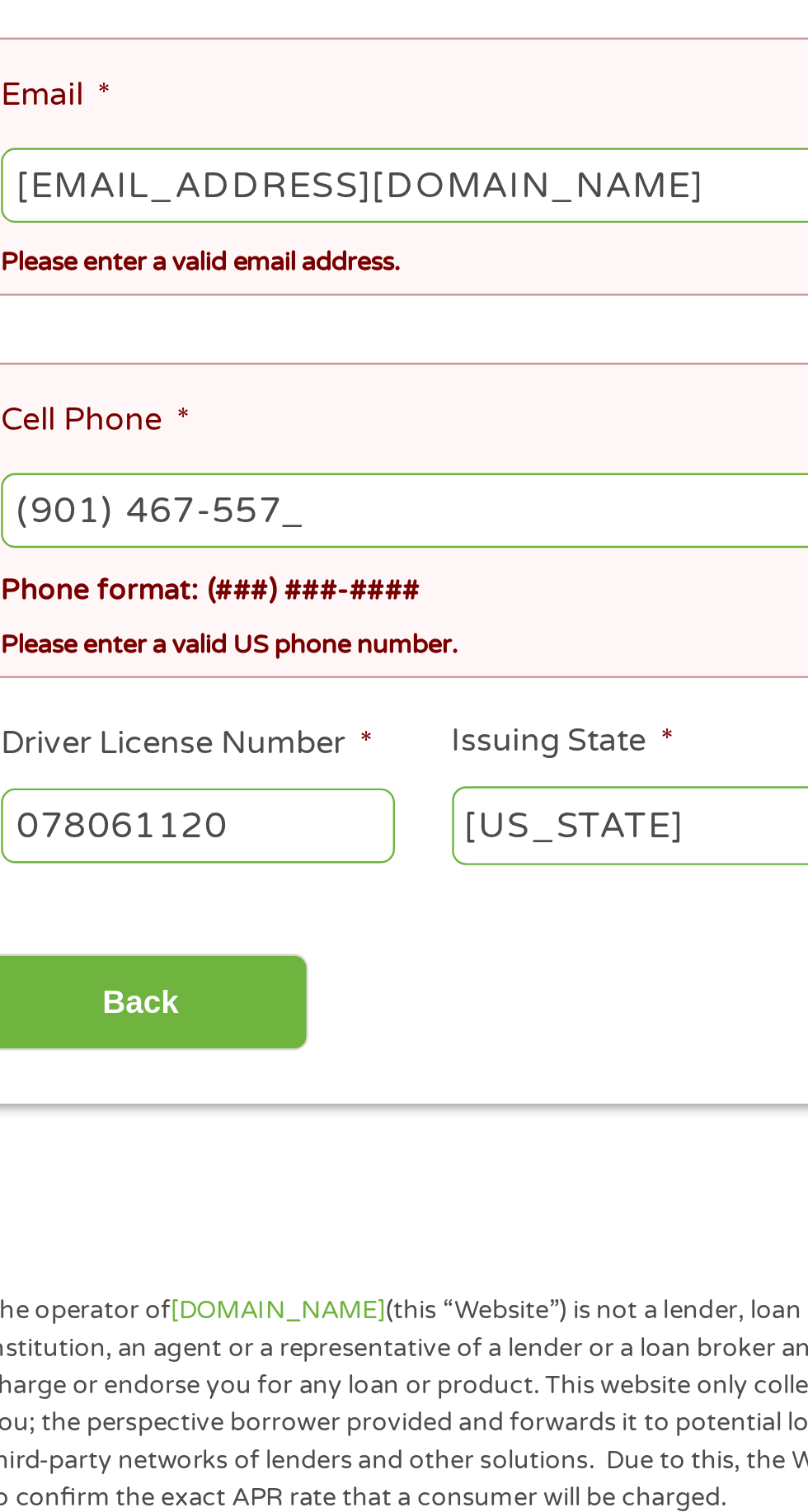
type input "(901) 467-5574"
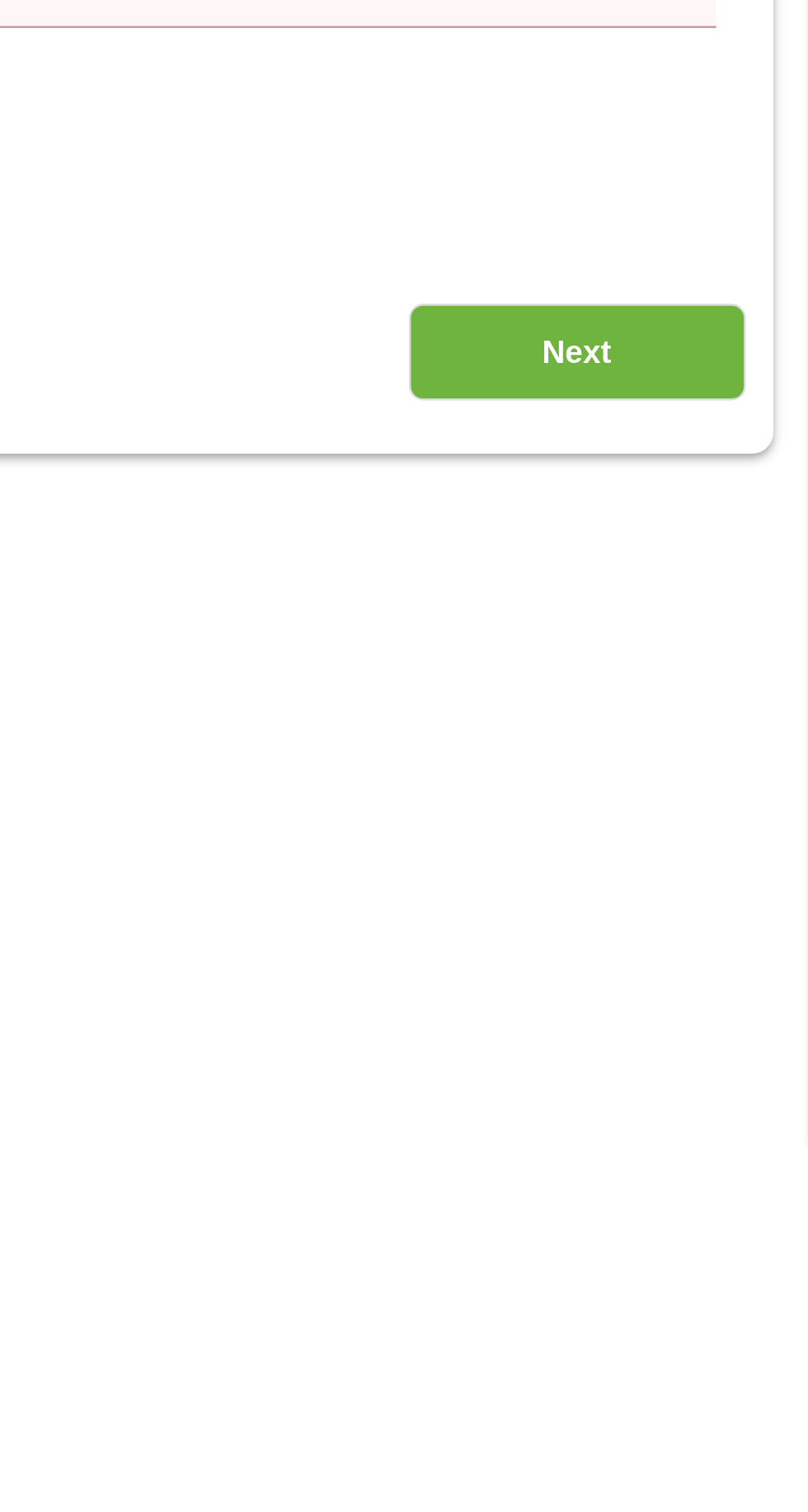
scroll to position [106, 0]
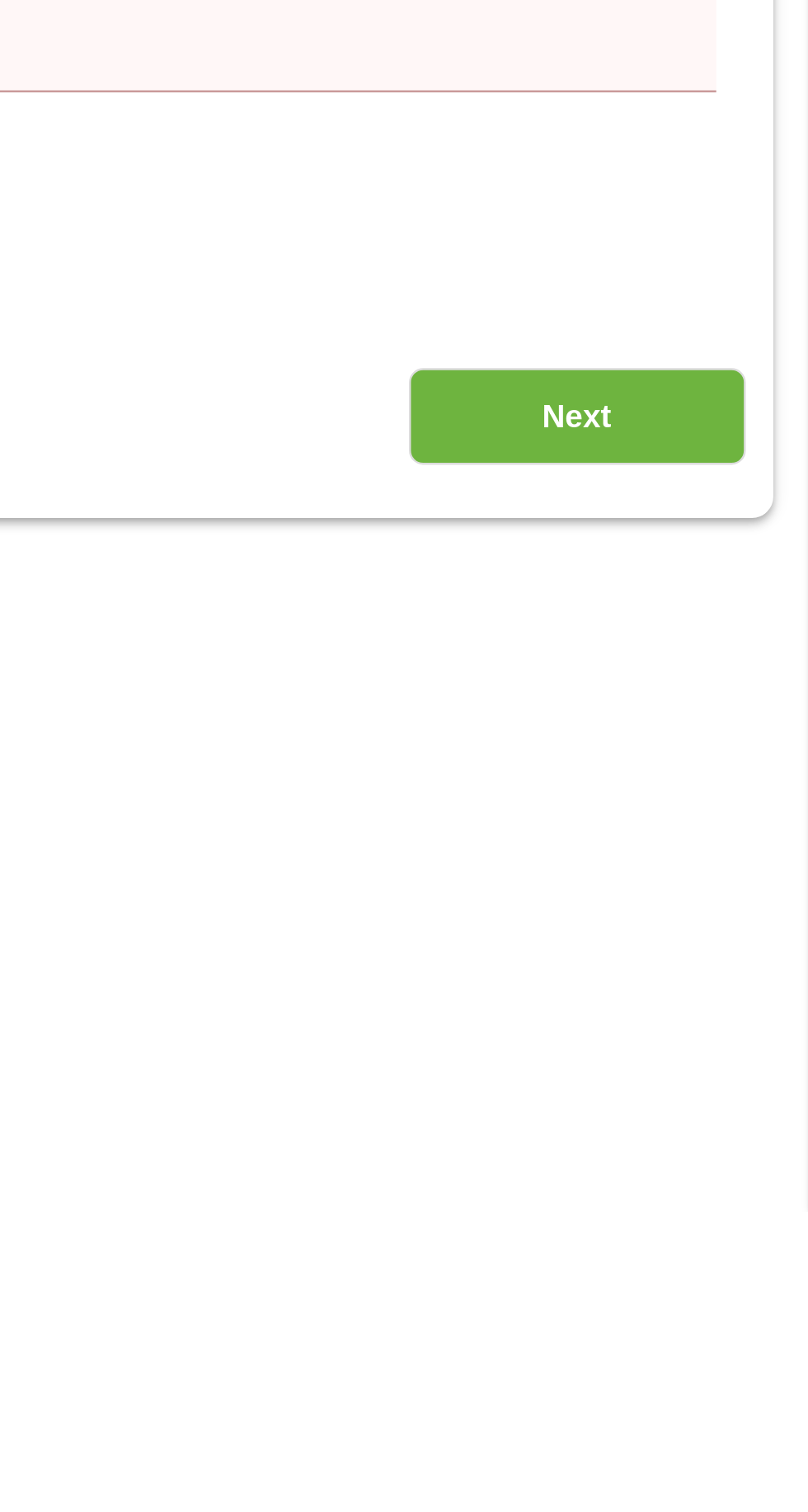
click at [762, 1163] on input "Next" at bounding box center [711, 1179] width 141 height 40
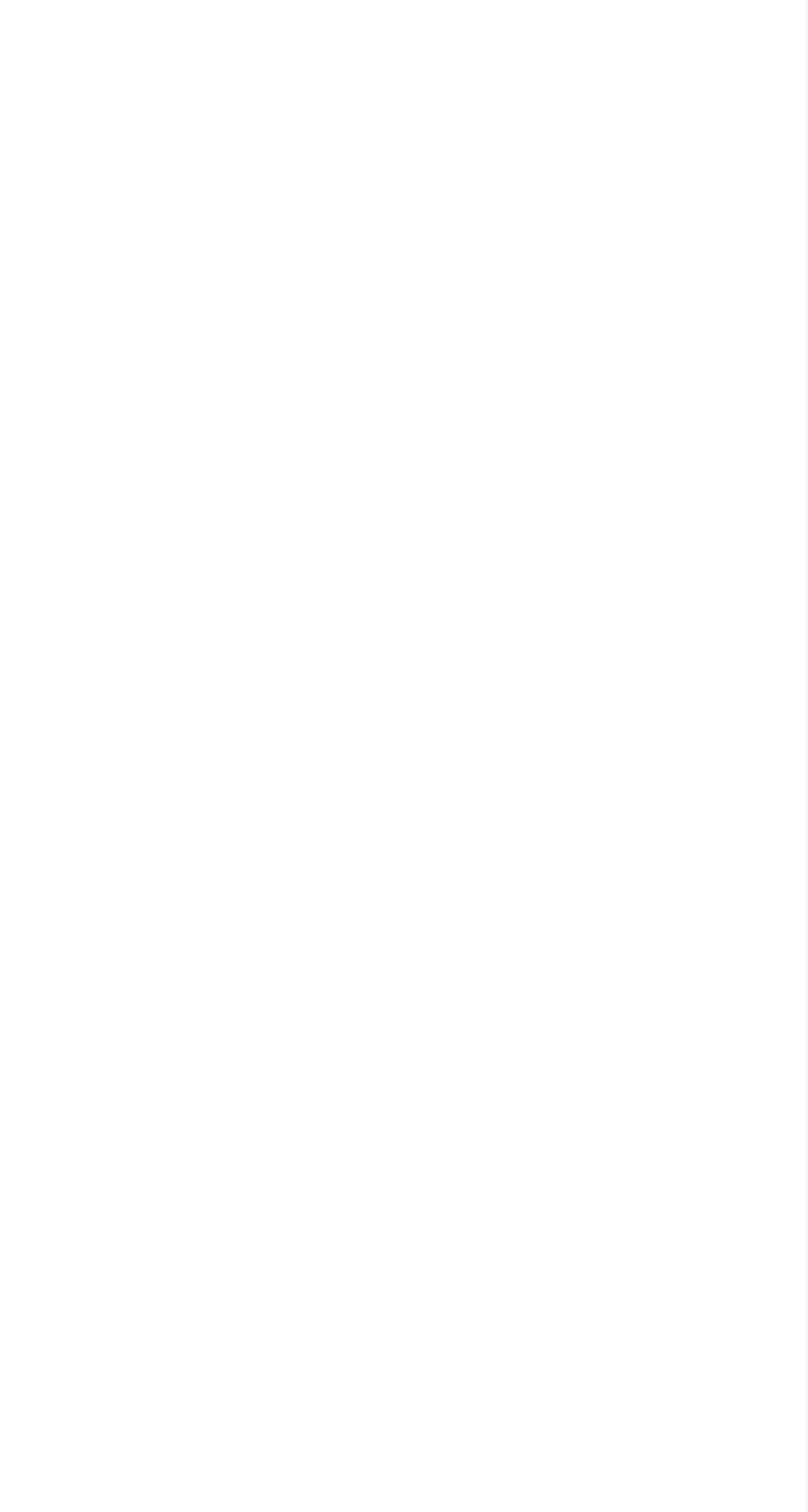
scroll to position [6, 7]
